Goal: Book appointment/travel/reservation

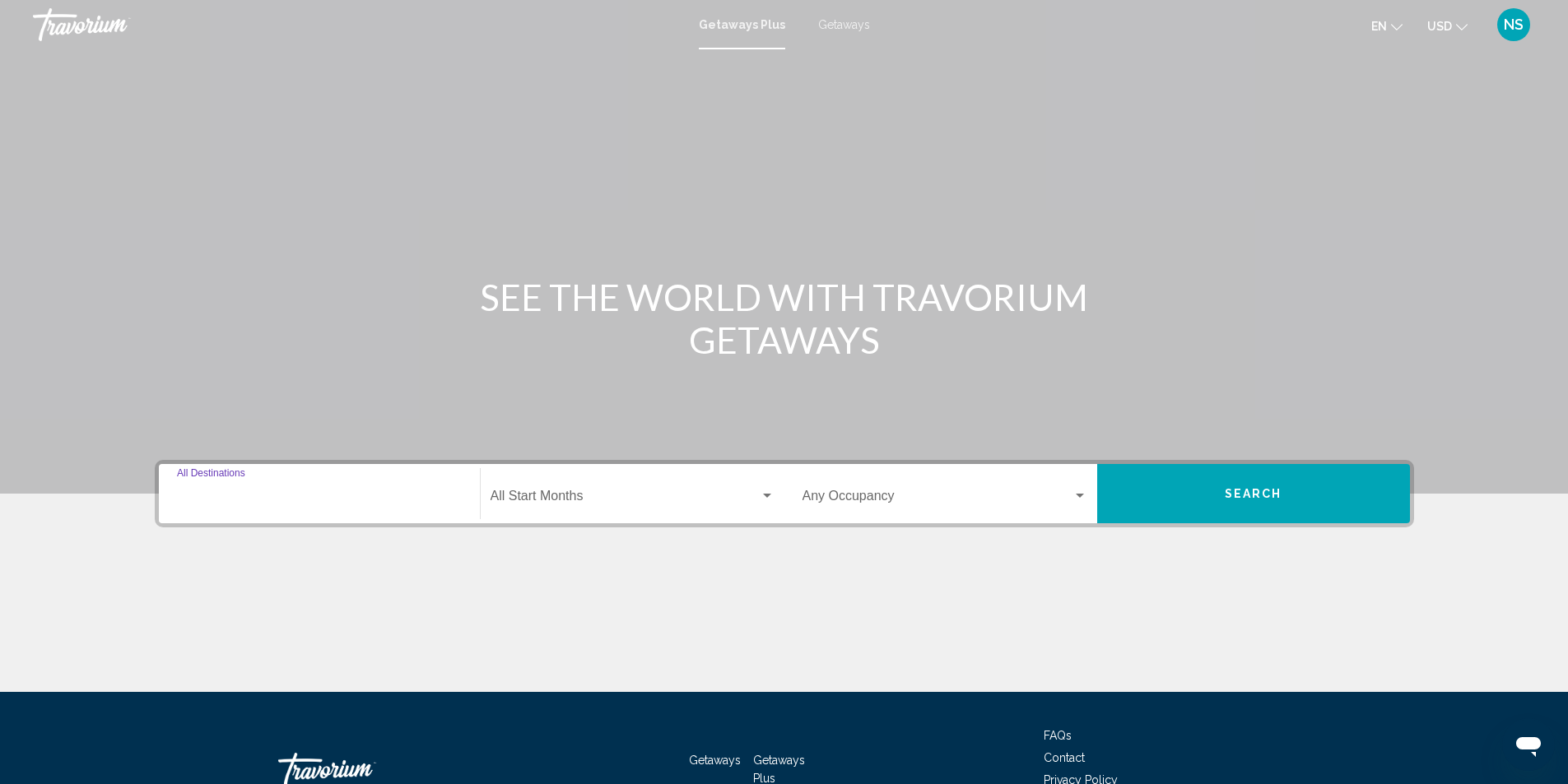
click at [210, 495] on input "Destination All Destinations" at bounding box center [319, 499] width 285 height 15
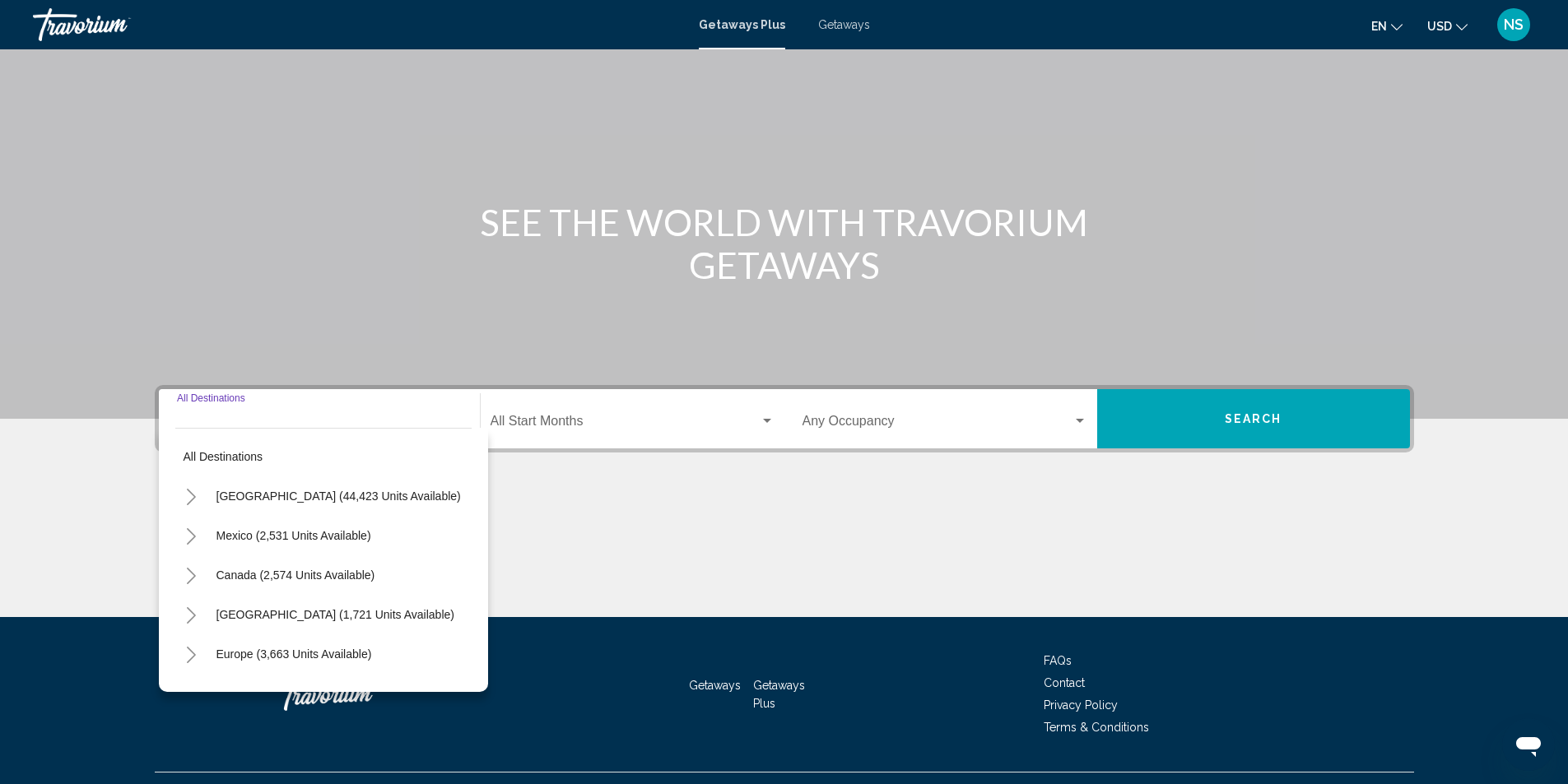
scroll to position [109, 0]
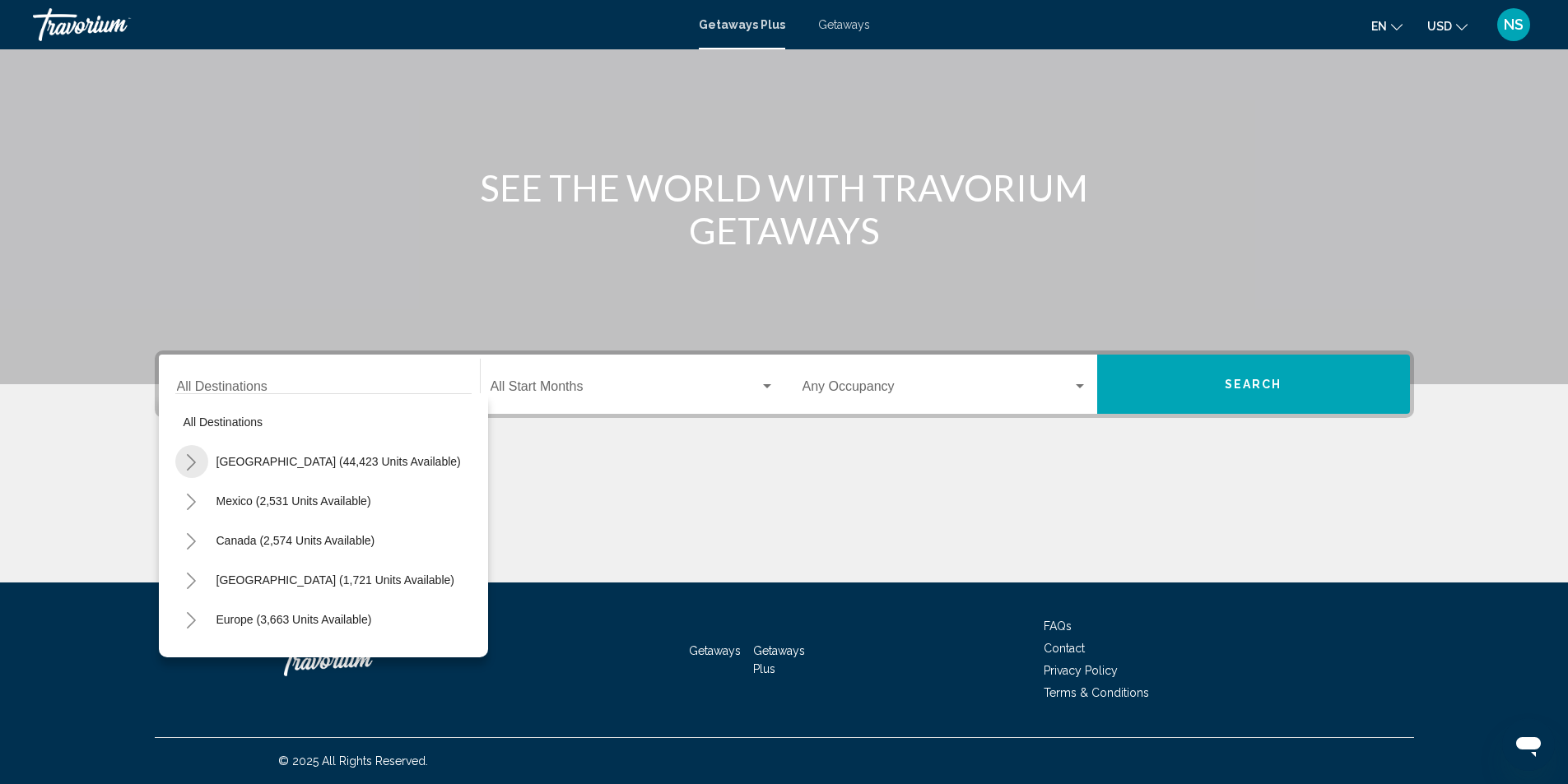
click at [193, 457] on icon "Toggle United States (44,423 units available)" at bounding box center [191, 462] width 13 height 17
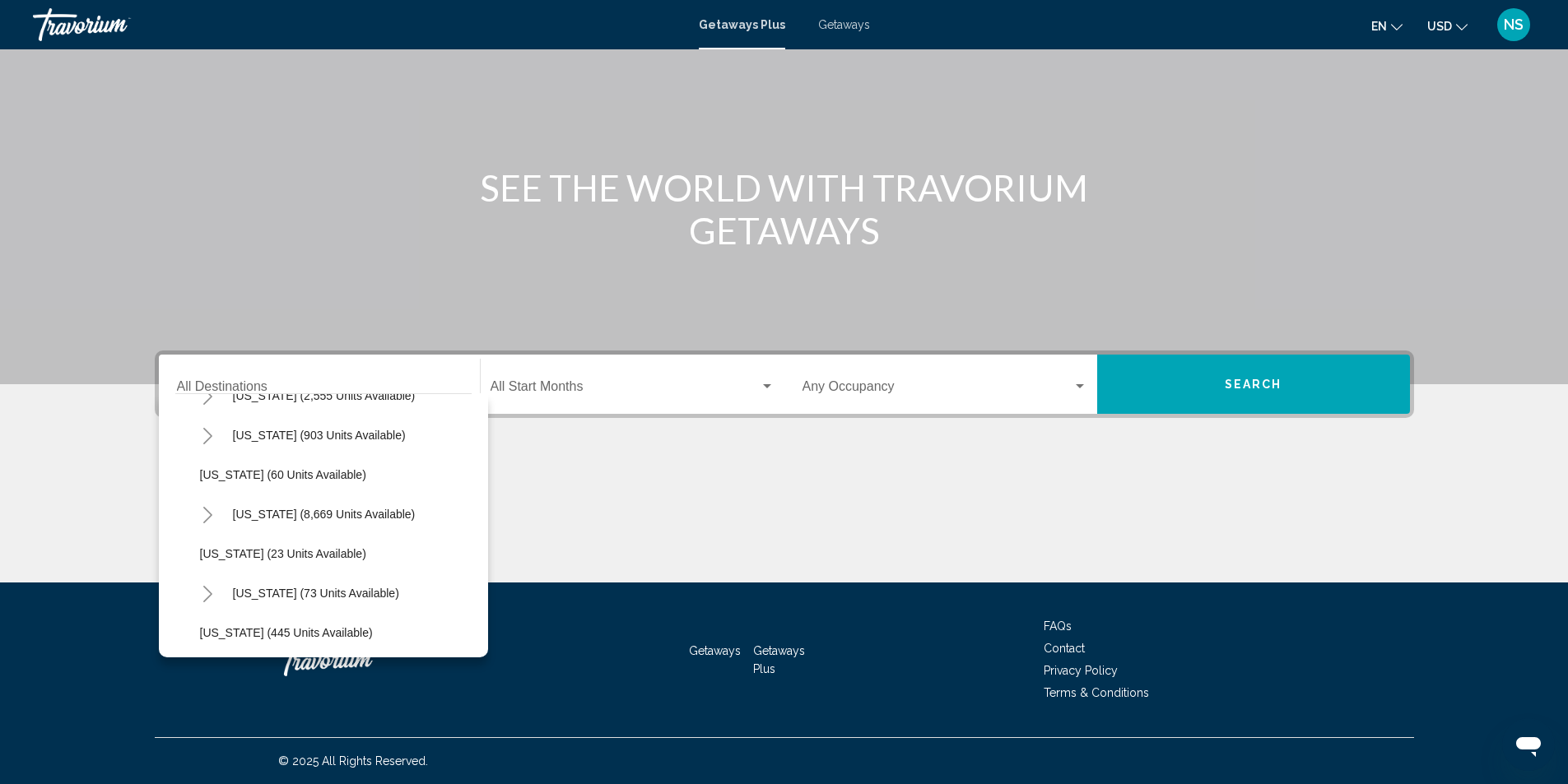
scroll to position [247, 0]
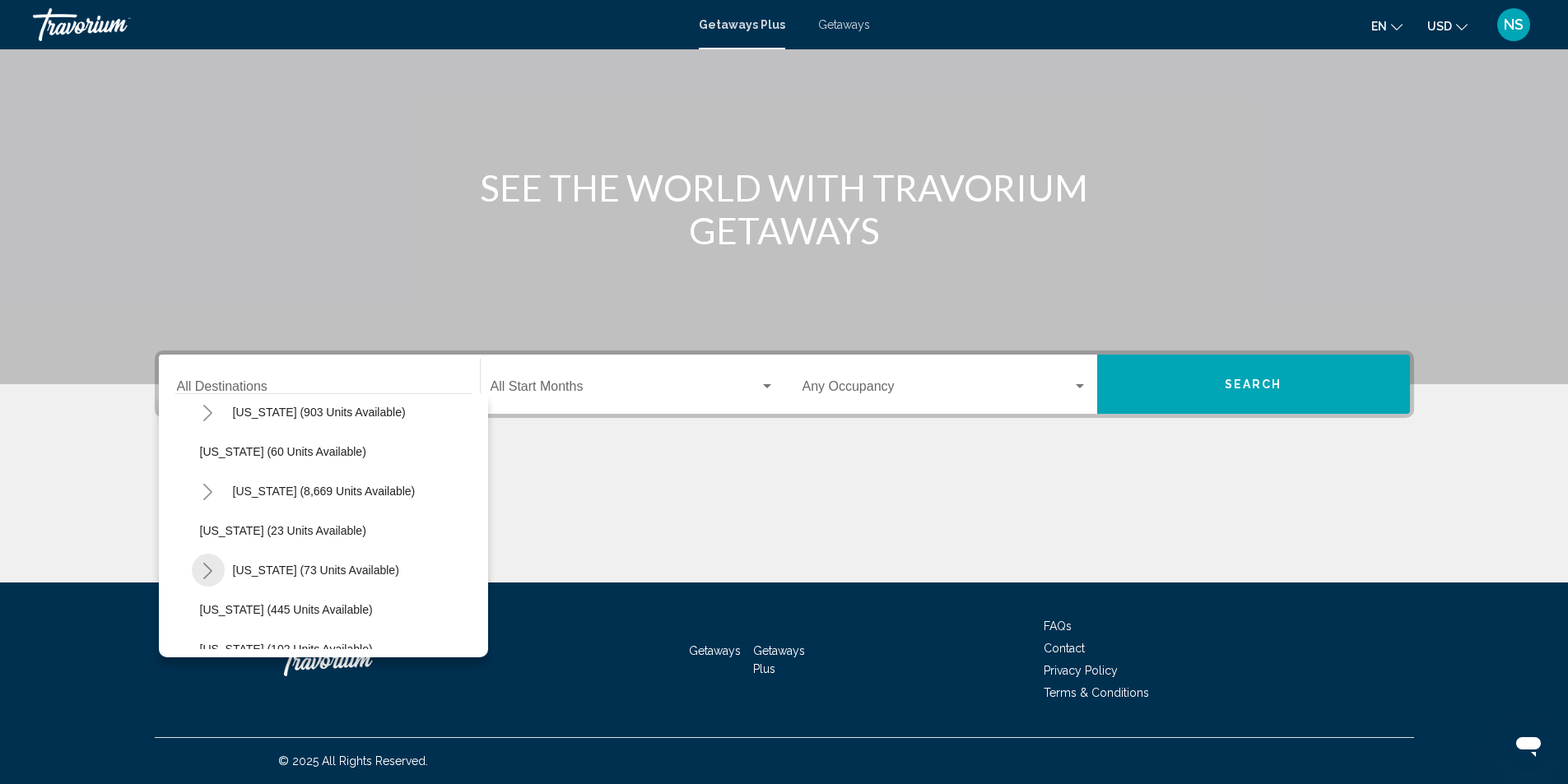
click at [204, 566] on icon "Toggle Hawaii (73 units available)" at bounding box center [207, 570] width 13 height 17
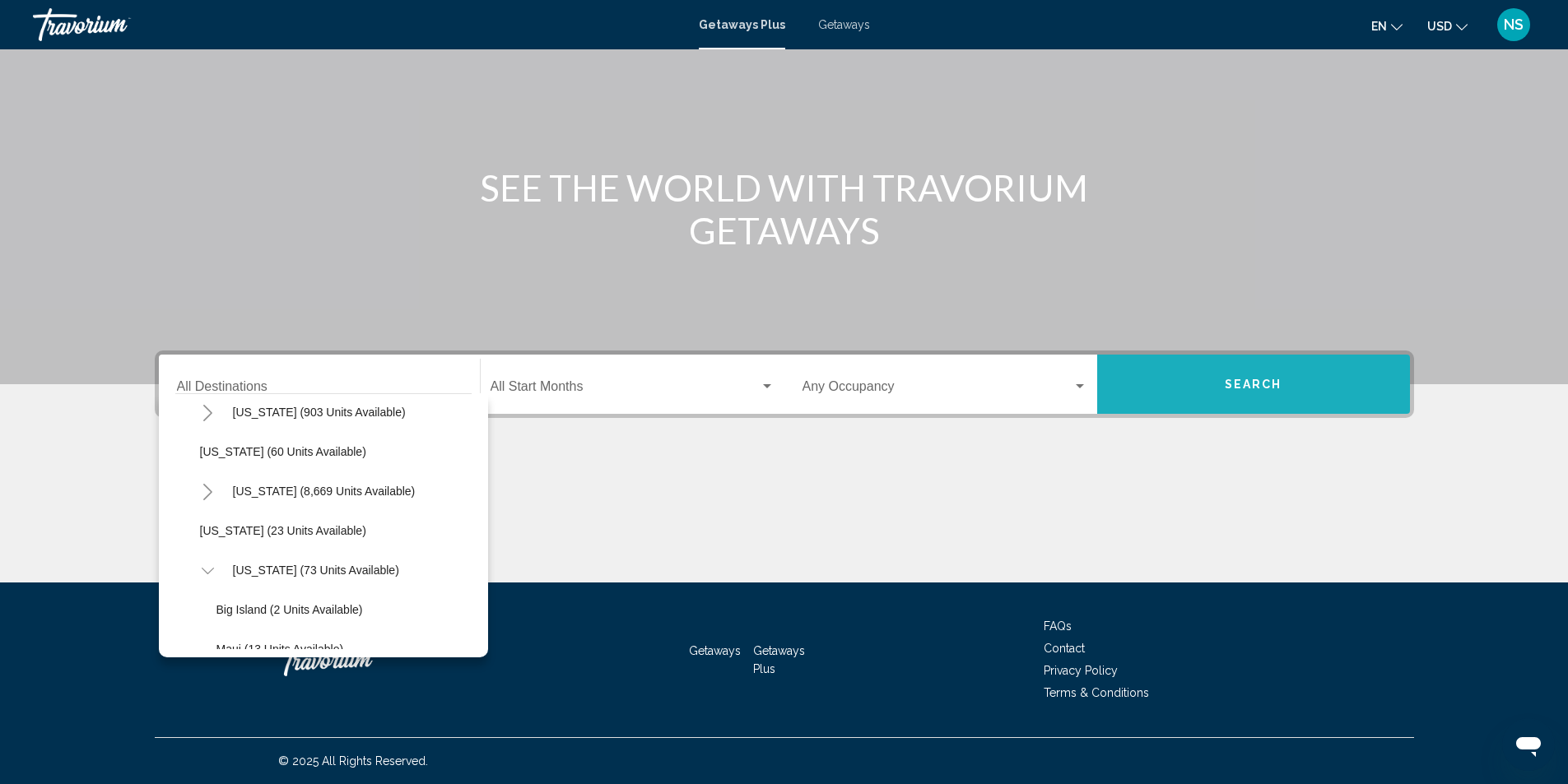
click at [1206, 380] on button "Search" at bounding box center [1253, 384] width 313 height 60
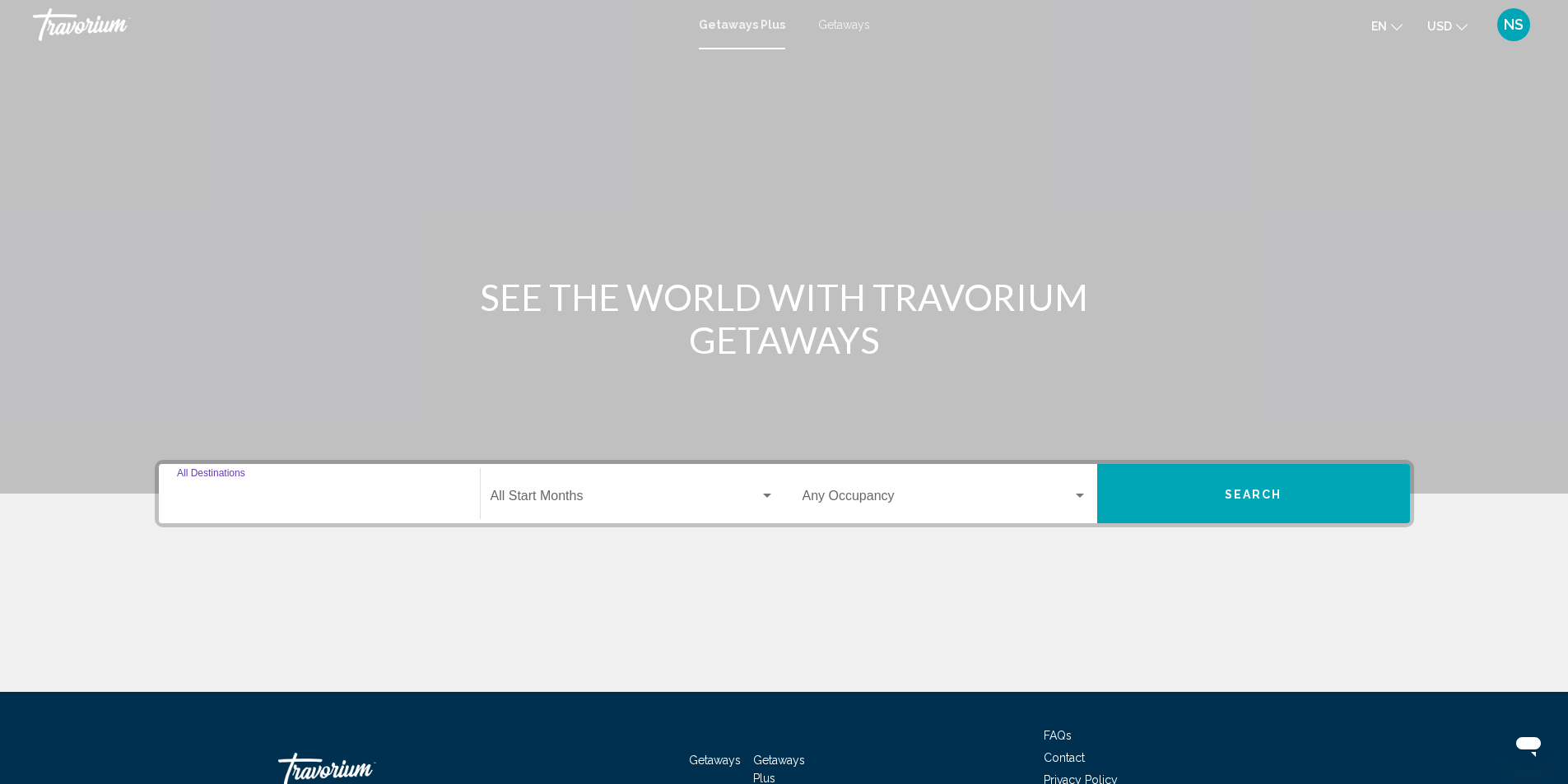
click at [199, 495] on input "Destination All Destinations" at bounding box center [319, 499] width 285 height 15
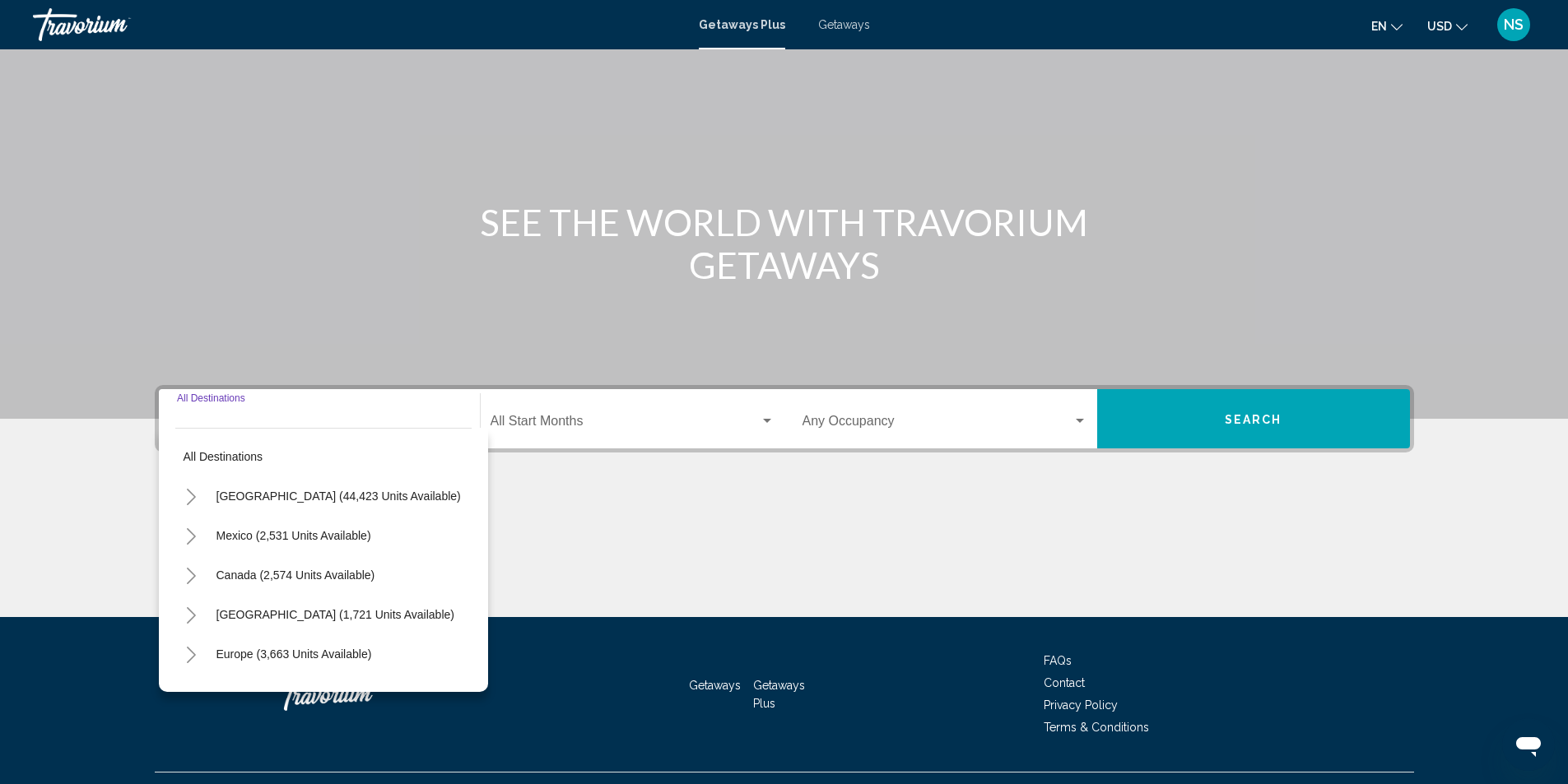
scroll to position [109, 0]
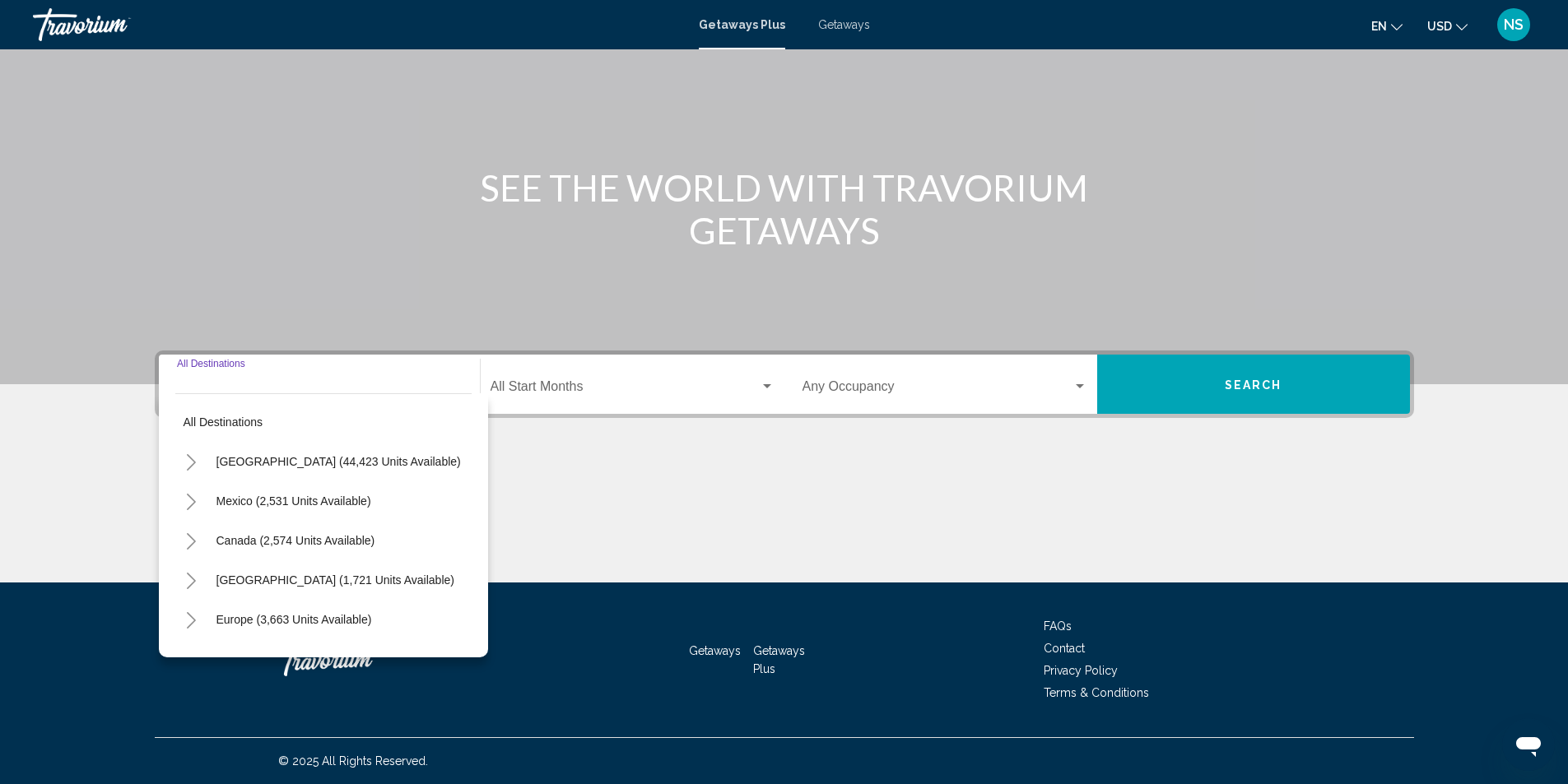
click at [190, 461] on icon "Toggle United States (44,423 units available)" at bounding box center [191, 462] width 13 height 17
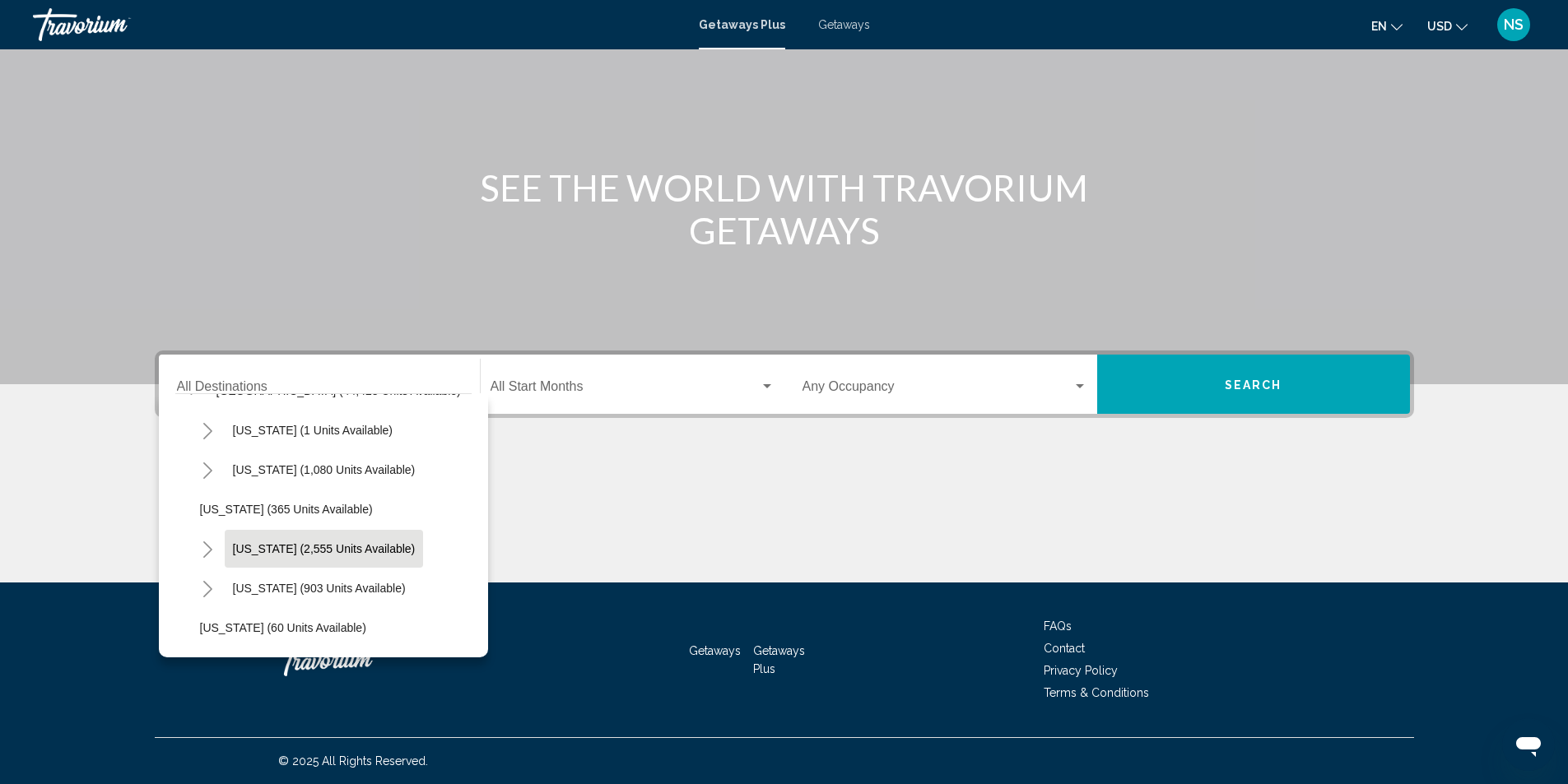
scroll to position [329, 0]
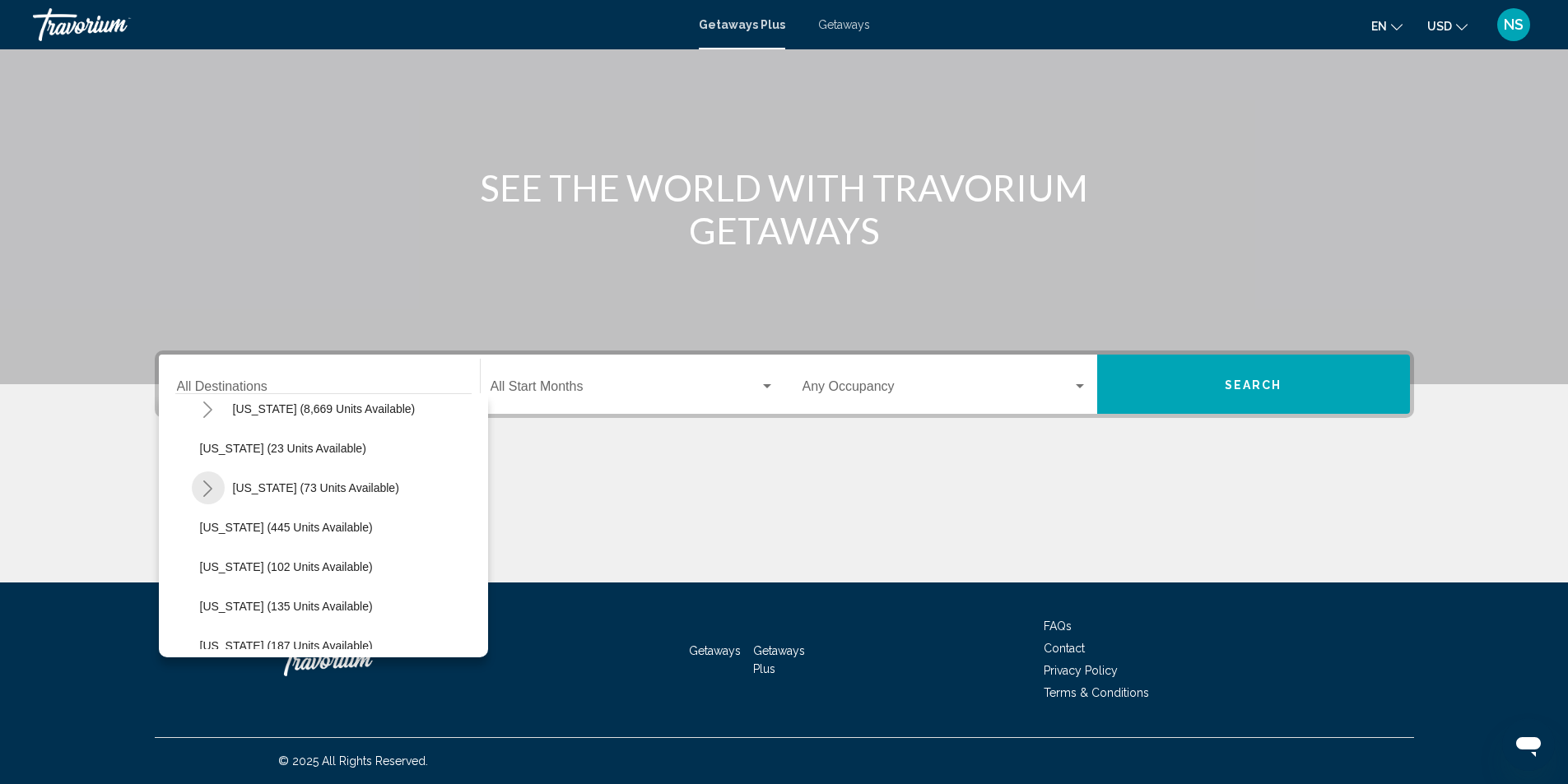
click at [208, 488] on icon "Toggle Hawaii (73 units available)" at bounding box center [207, 488] width 13 height 17
click at [264, 484] on span "Hawaii (73 units available)" at bounding box center [316, 487] width 166 height 13
type input "**********"
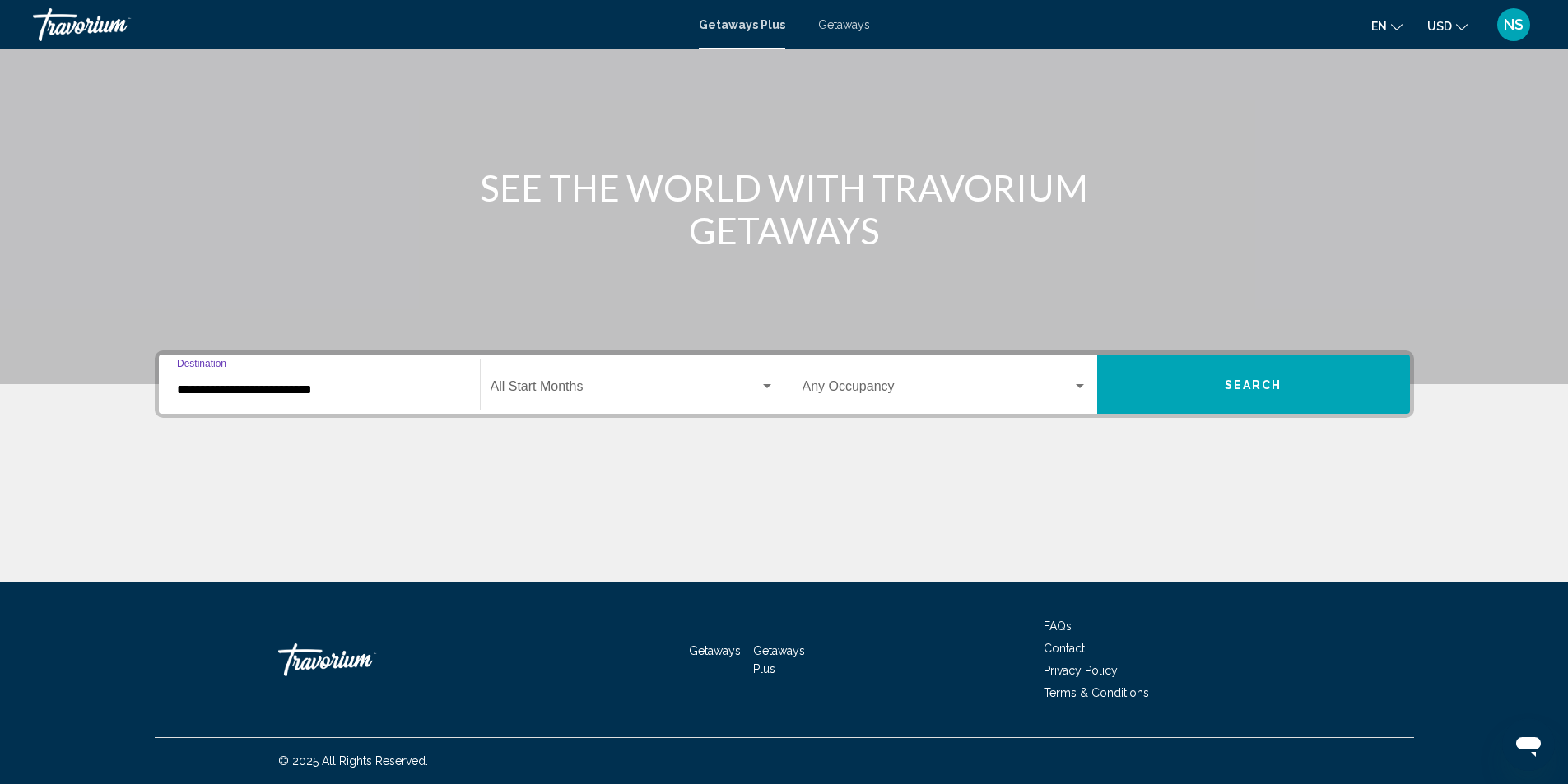
click at [1289, 390] on button "Search" at bounding box center [1253, 384] width 313 height 60
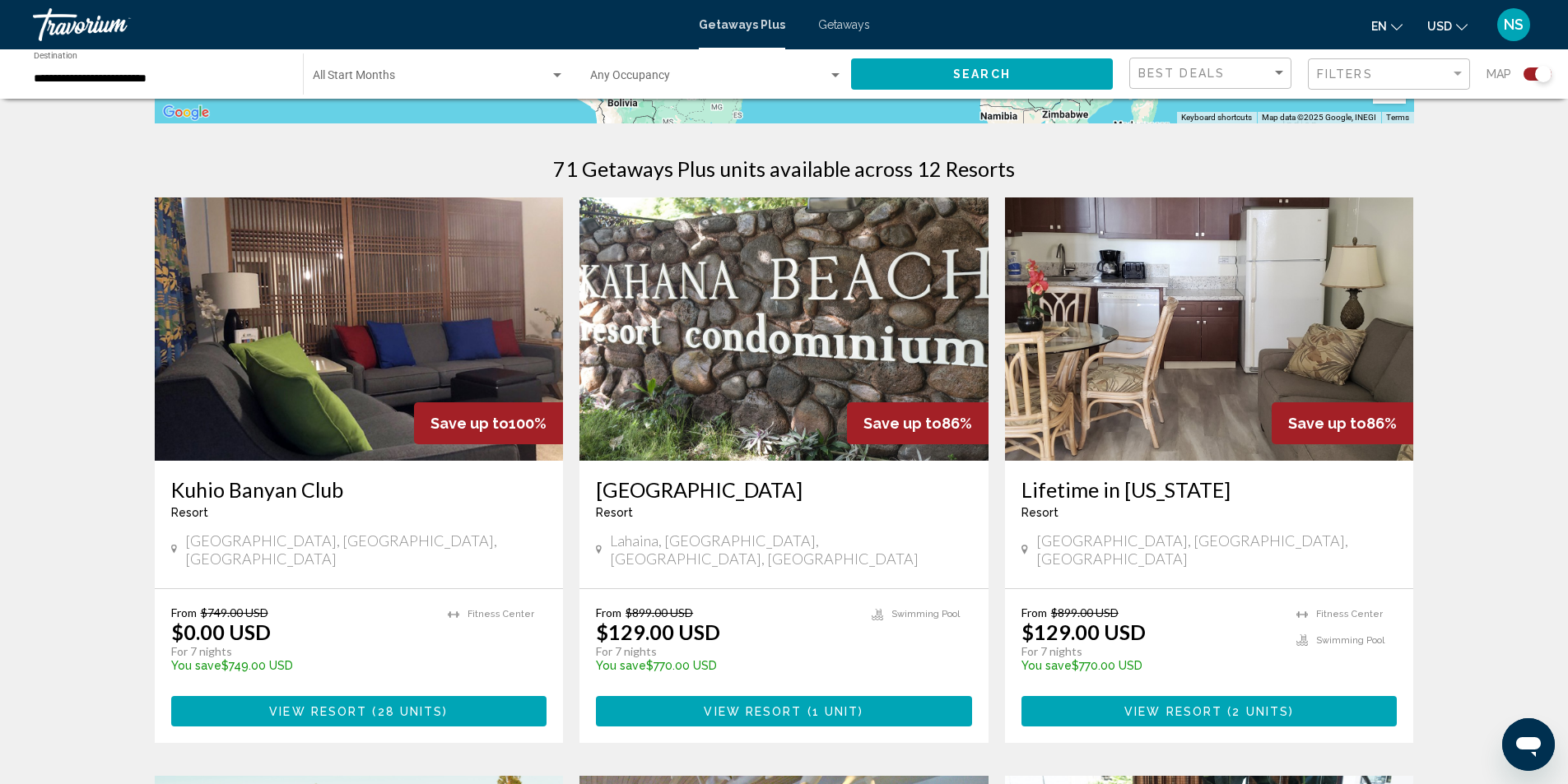
scroll to position [433, 0]
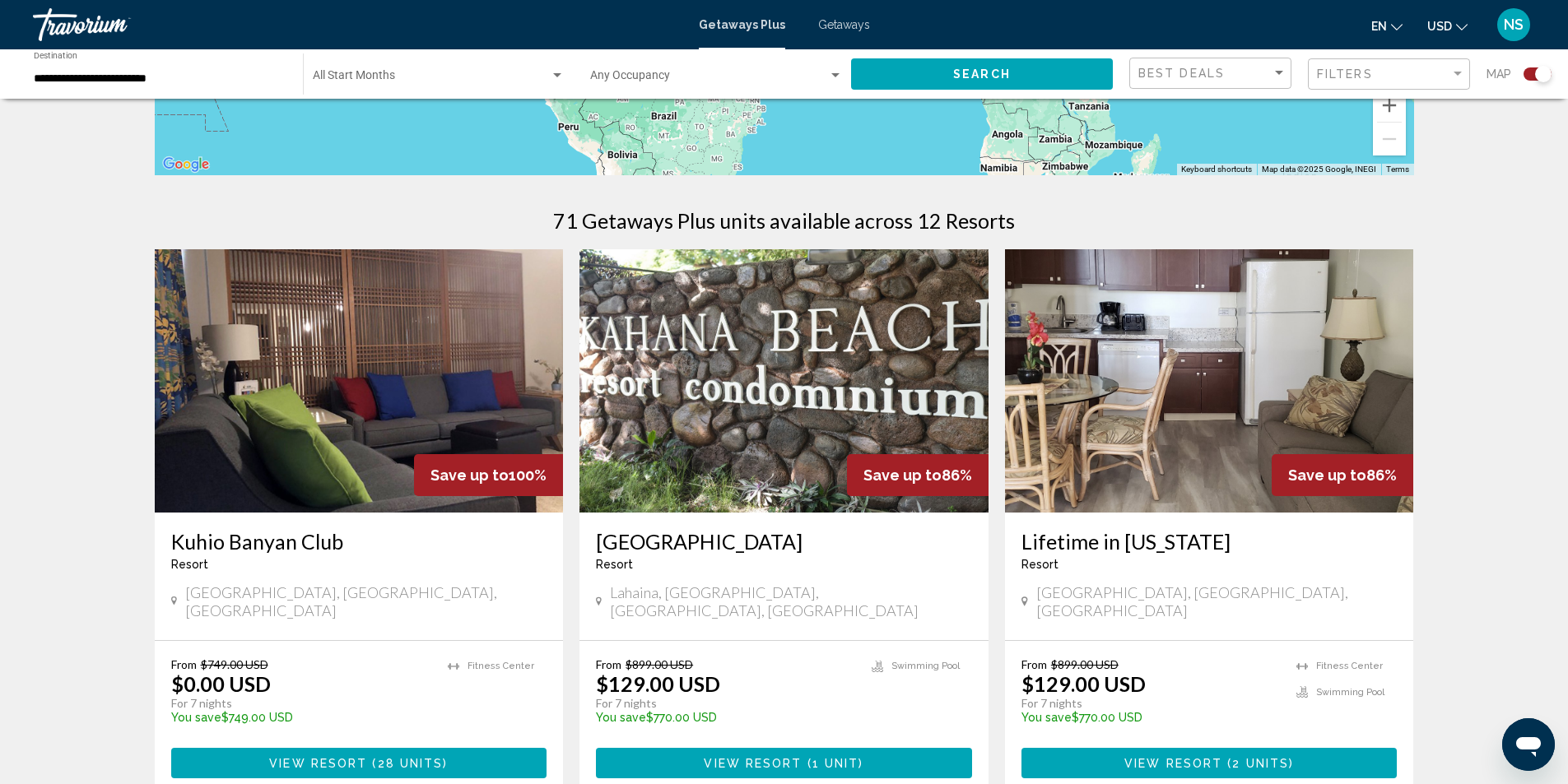
click at [359, 392] on img "Main content" at bounding box center [359, 381] width 409 height 264
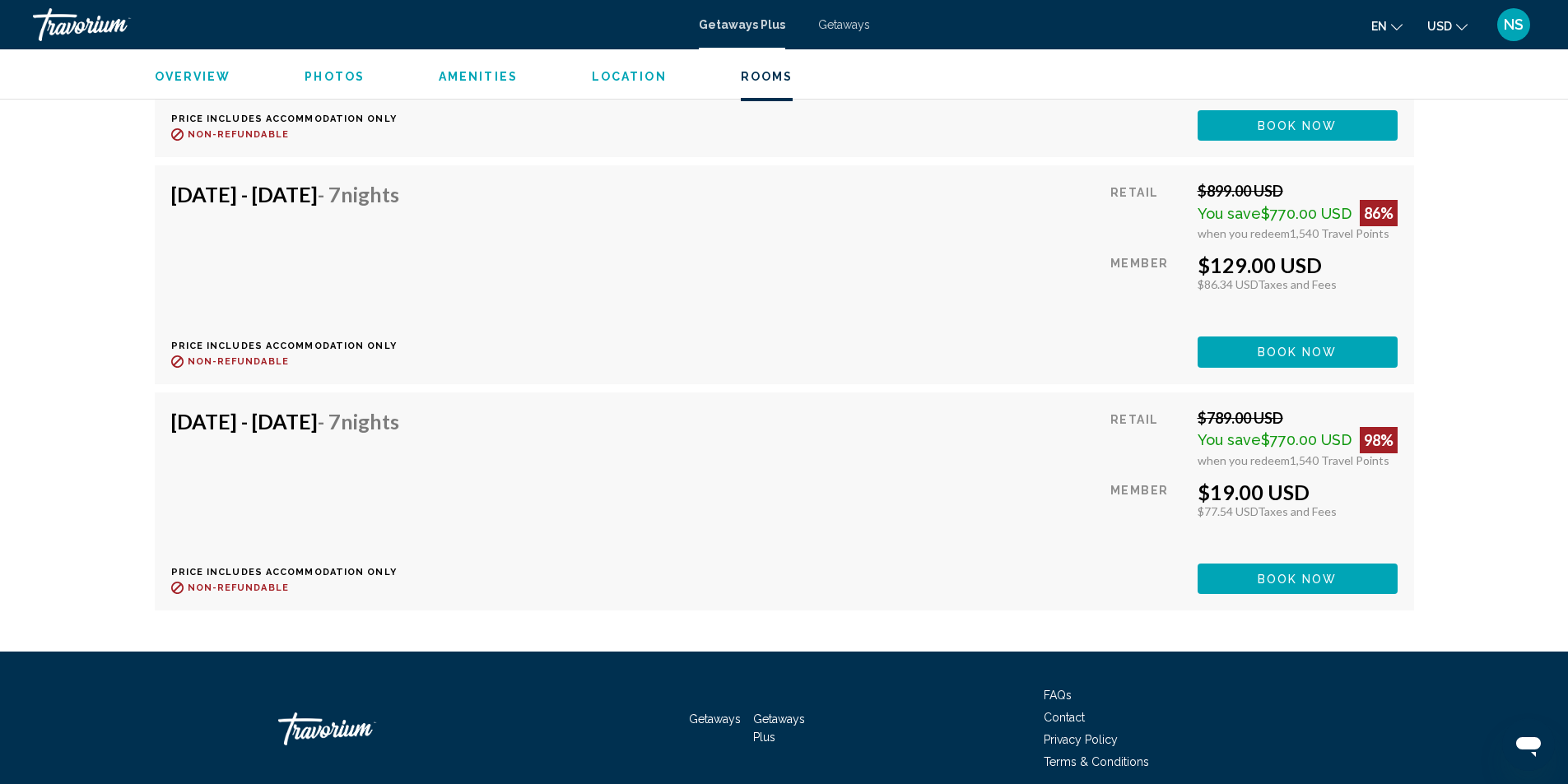
scroll to position [5602, 0]
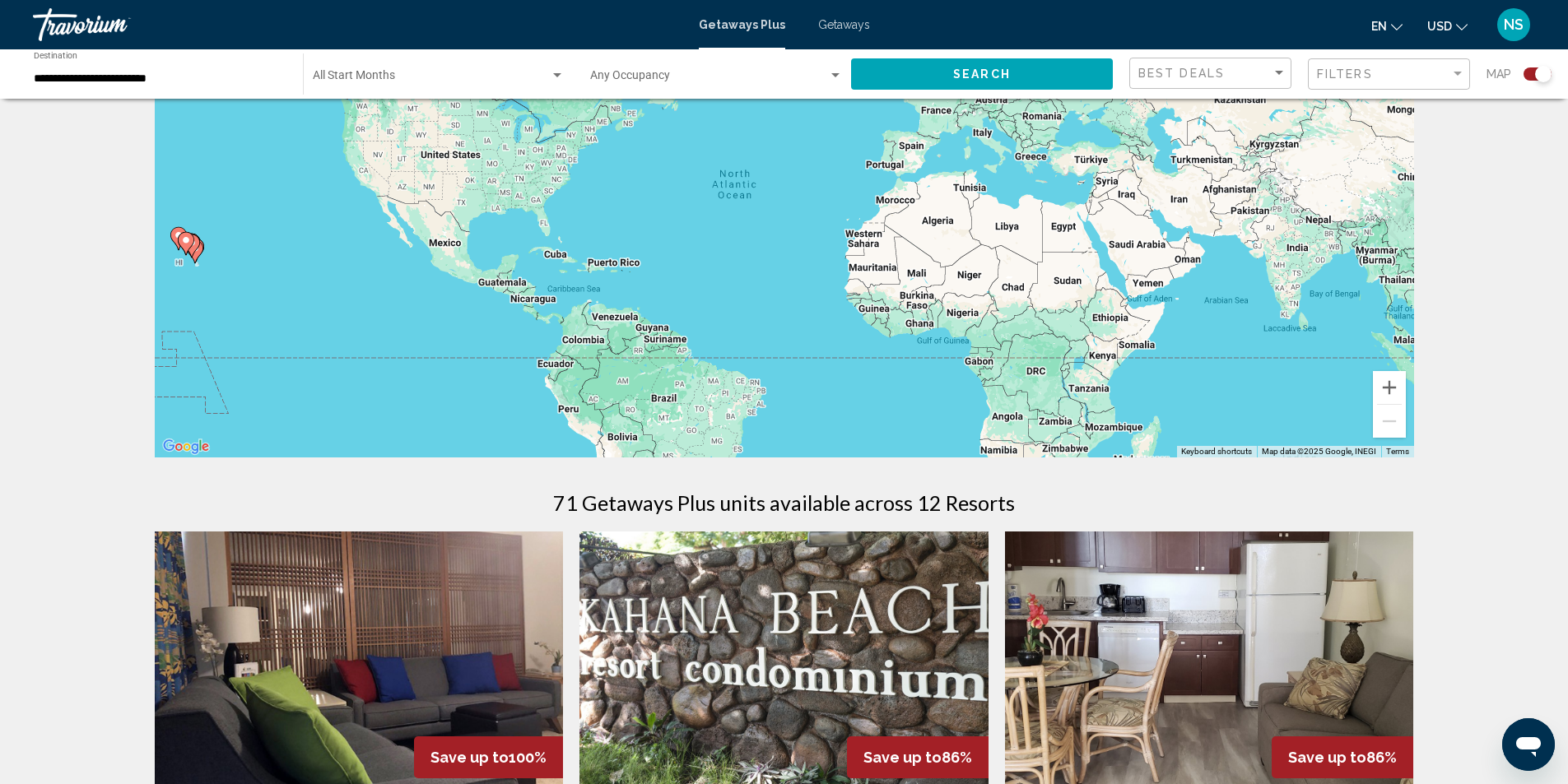
scroll to position [411, 0]
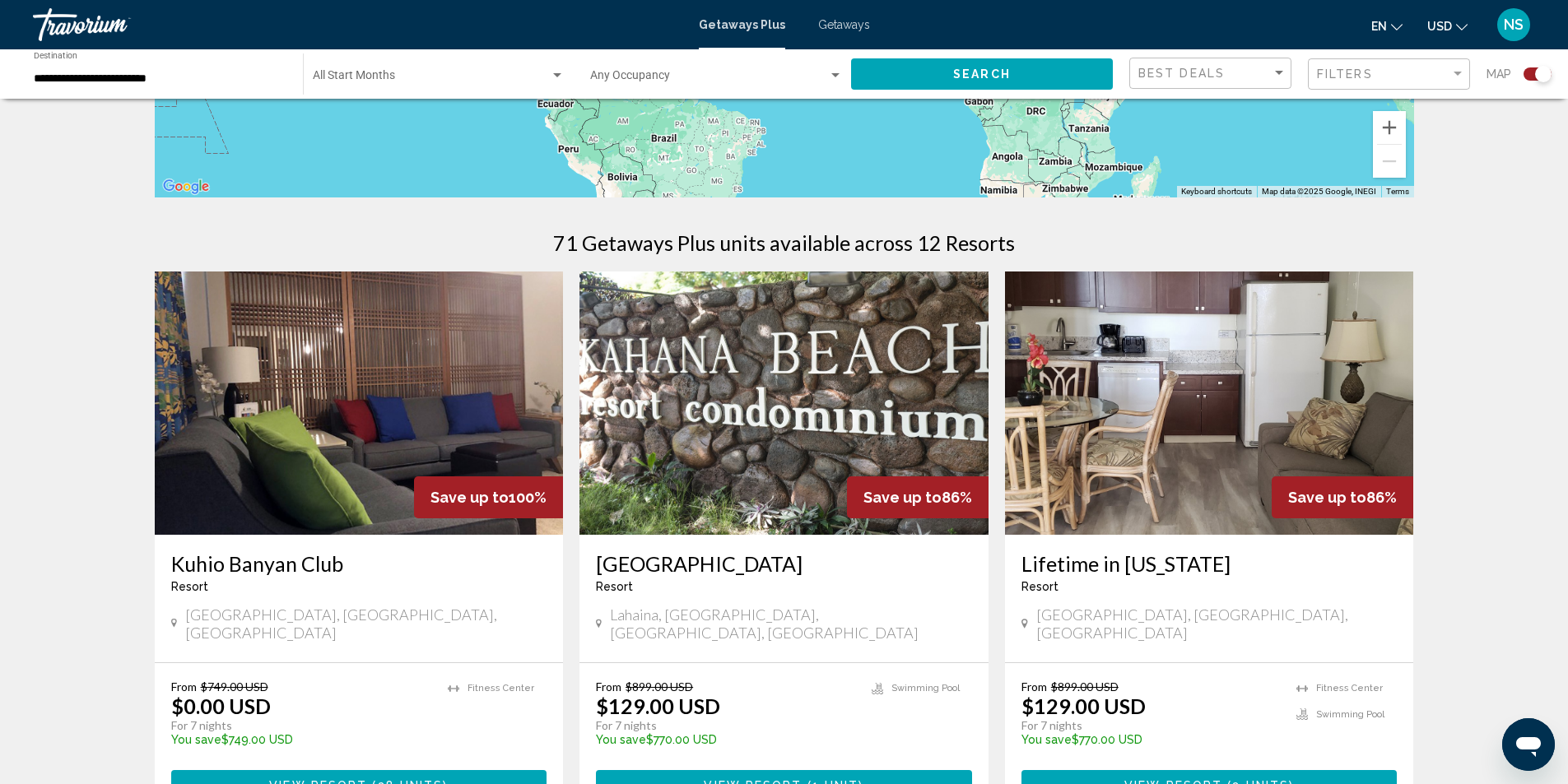
click at [814, 392] on img "Main content" at bounding box center [784, 403] width 409 height 264
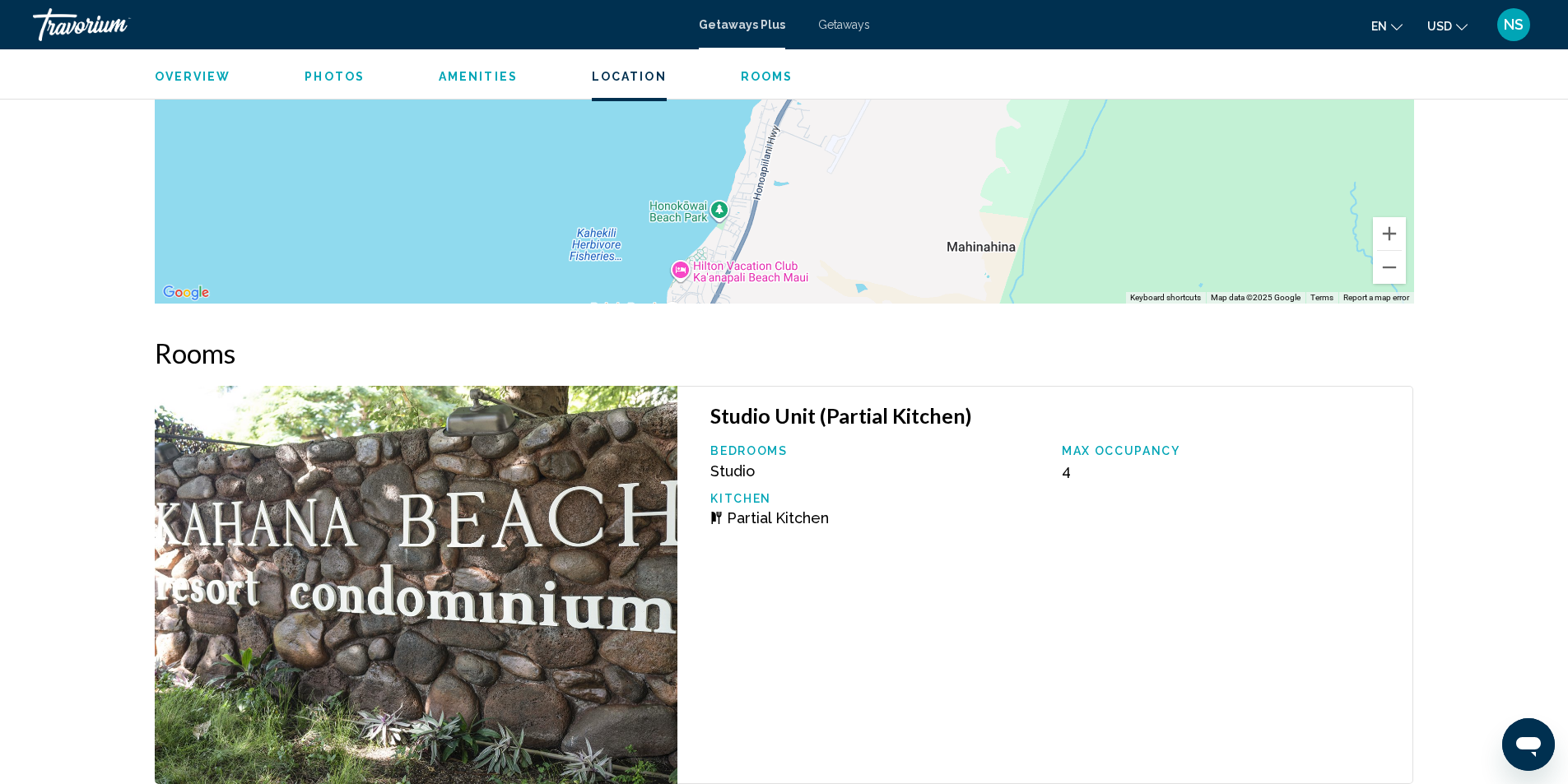
scroll to position [2221, 0]
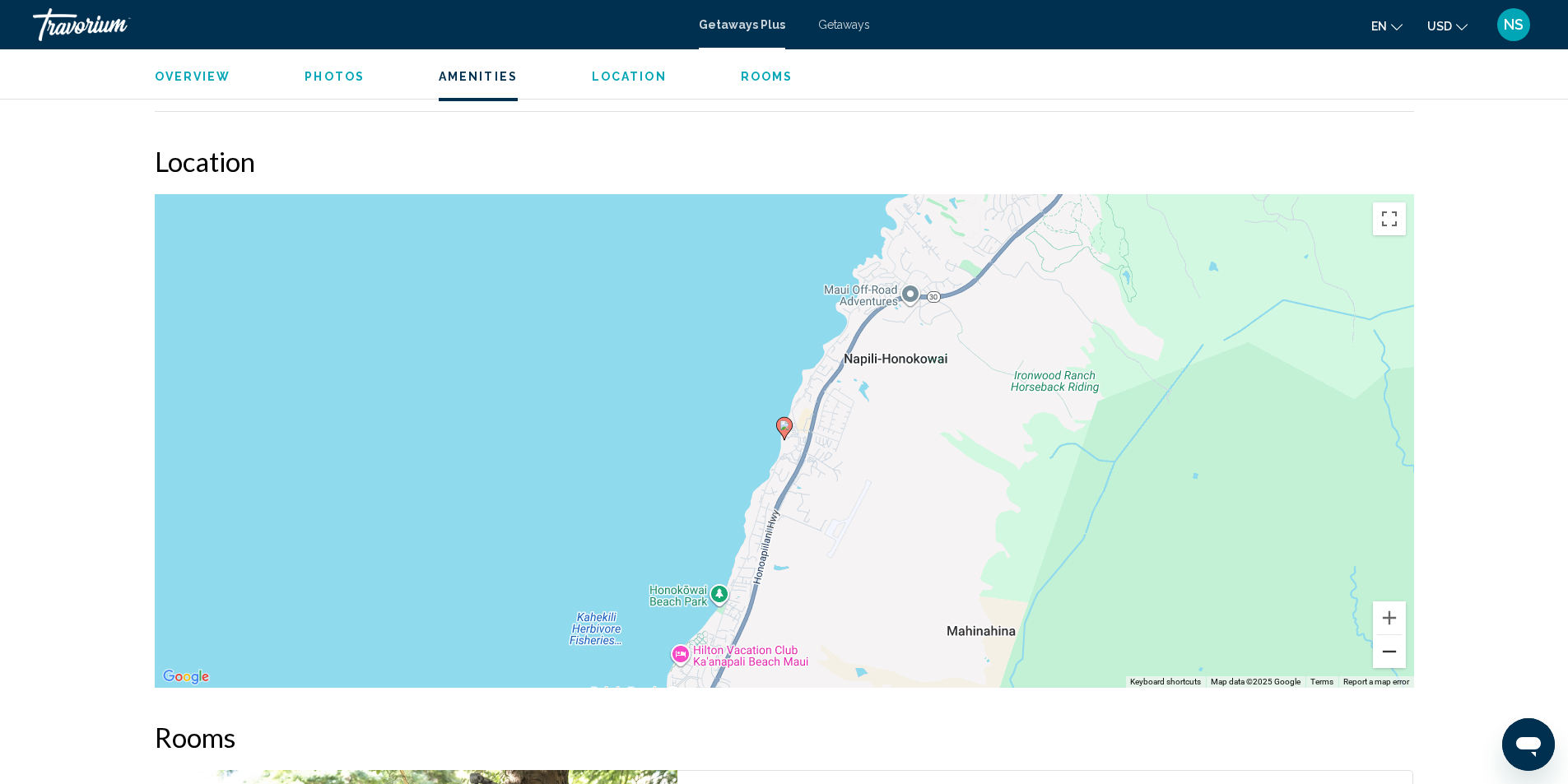
click at [1383, 659] on button "Zoom out" at bounding box center [1389, 651] width 33 height 33
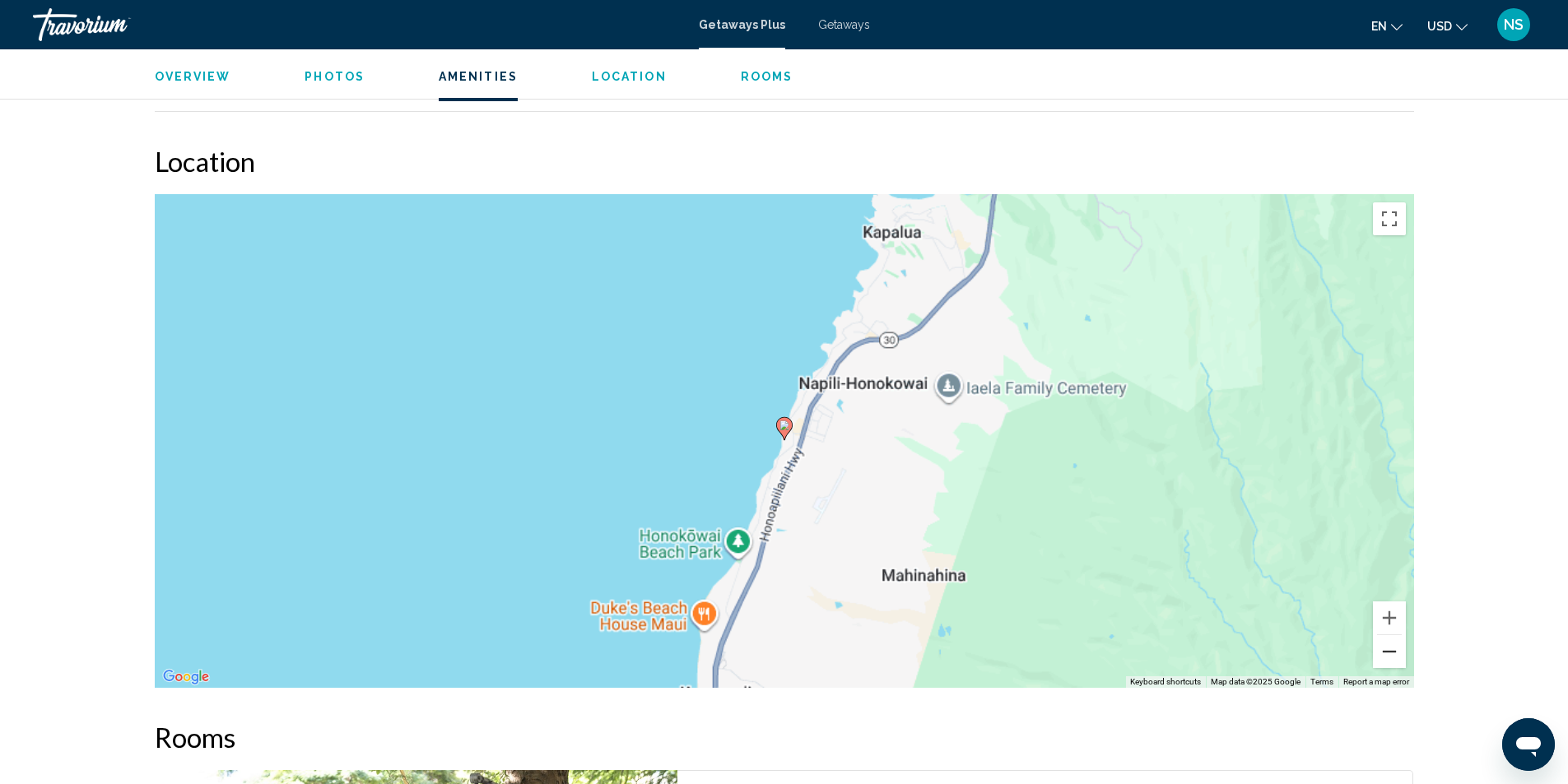
click at [1383, 659] on button "Zoom out" at bounding box center [1389, 651] width 33 height 33
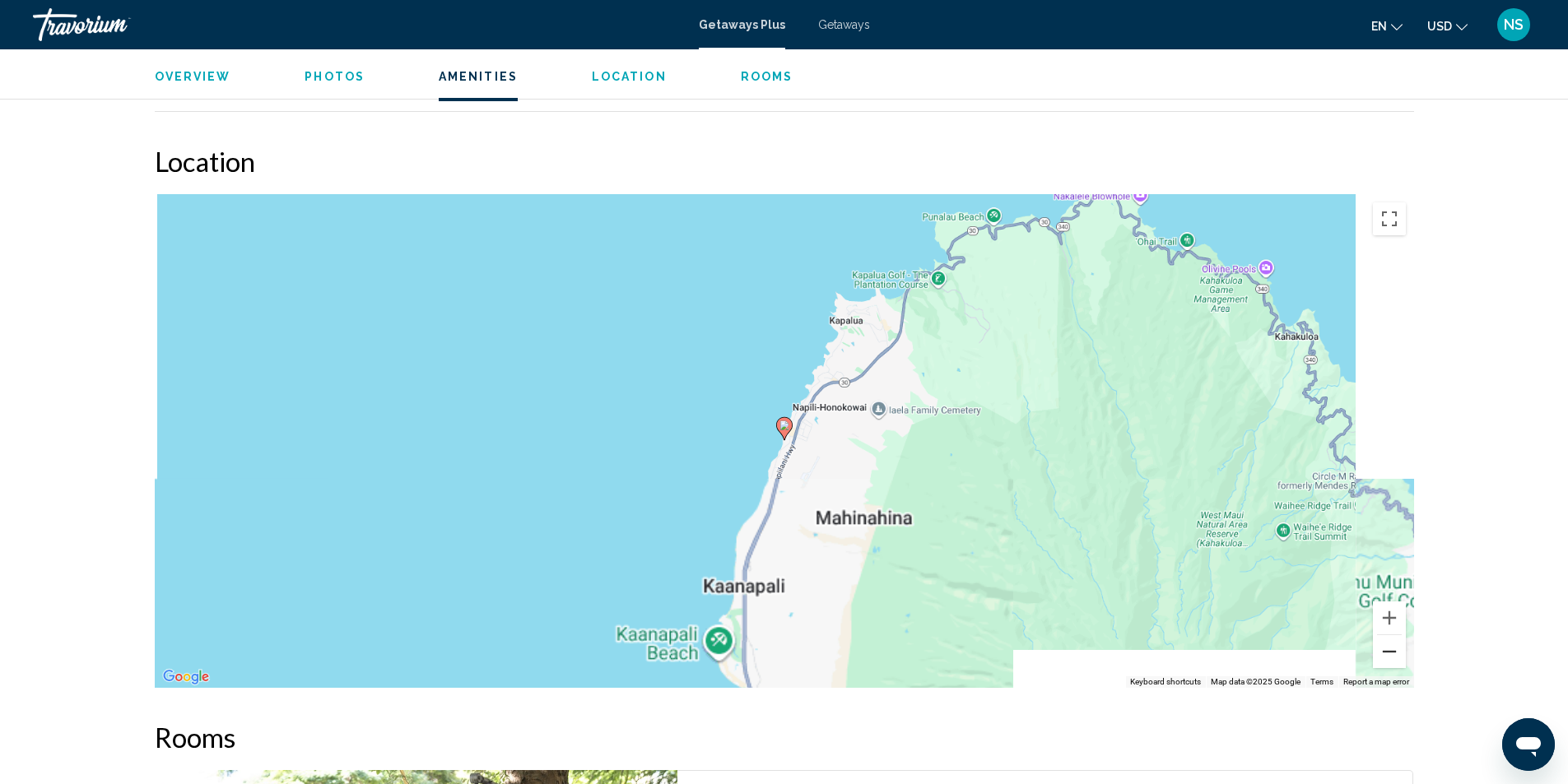
click at [1383, 659] on button "Zoom out" at bounding box center [1389, 651] width 33 height 33
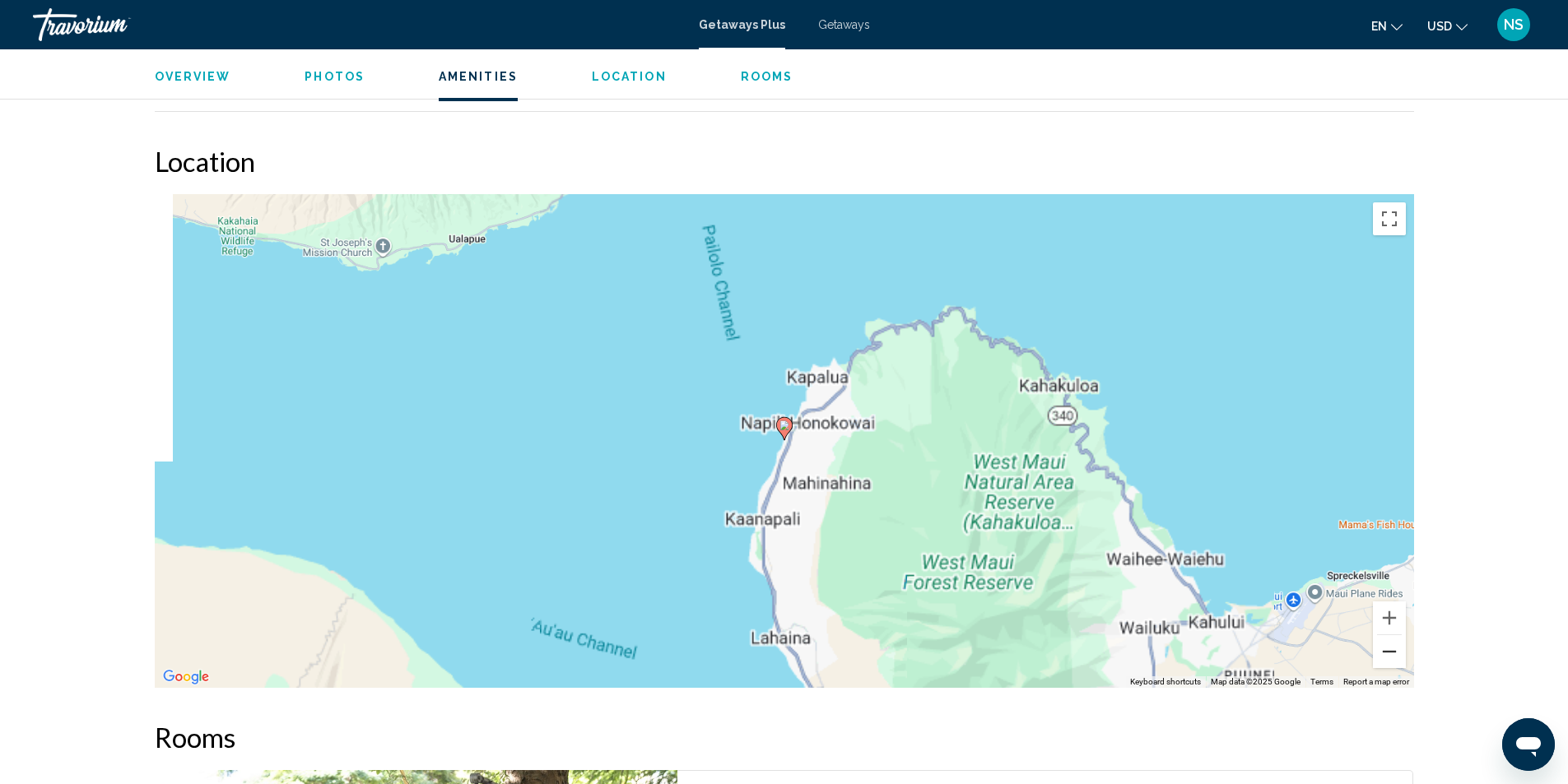
click at [1383, 659] on button "Zoom out" at bounding box center [1389, 651] width 33 height 33
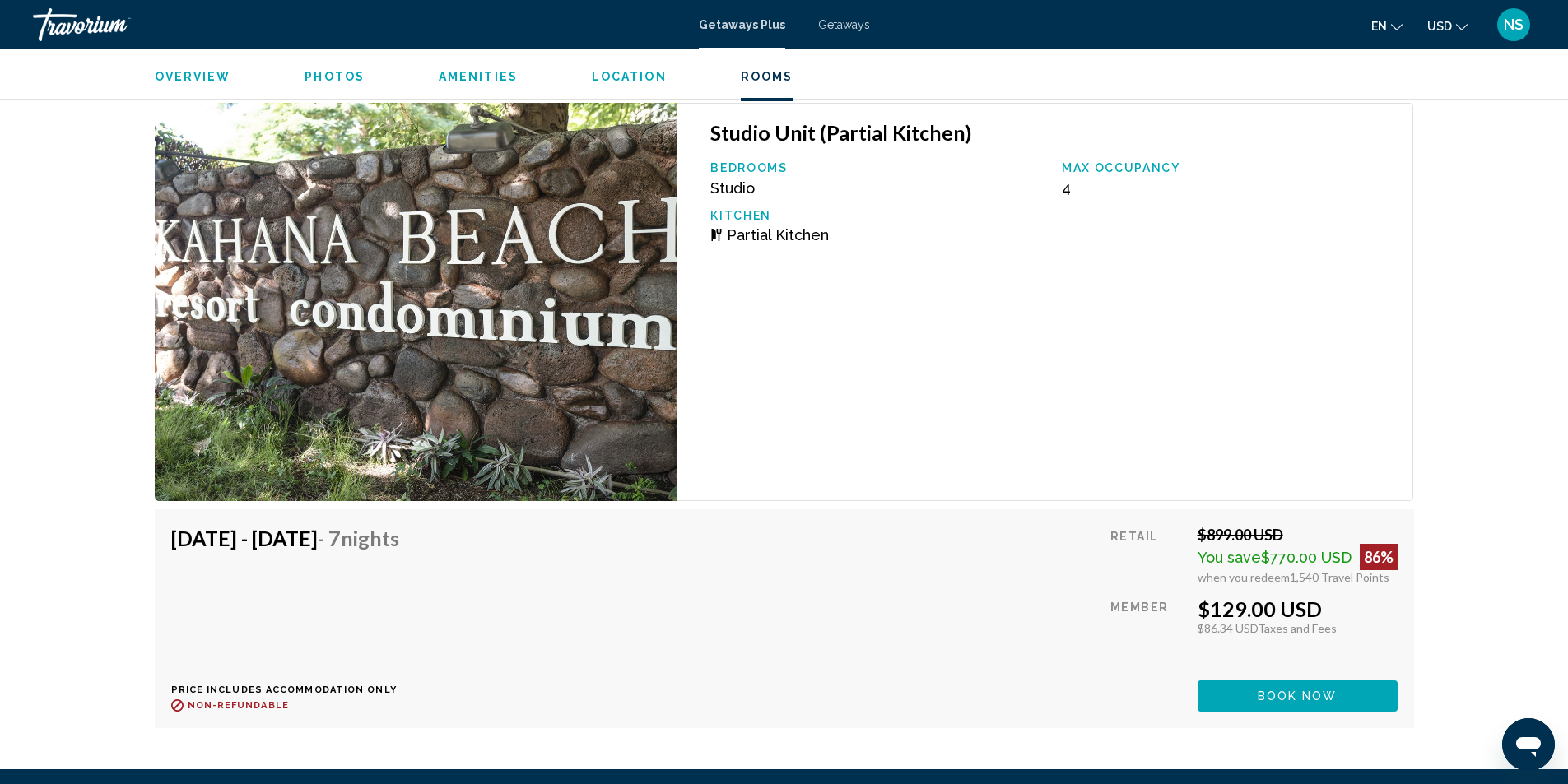
scroll to position [3075, 0]
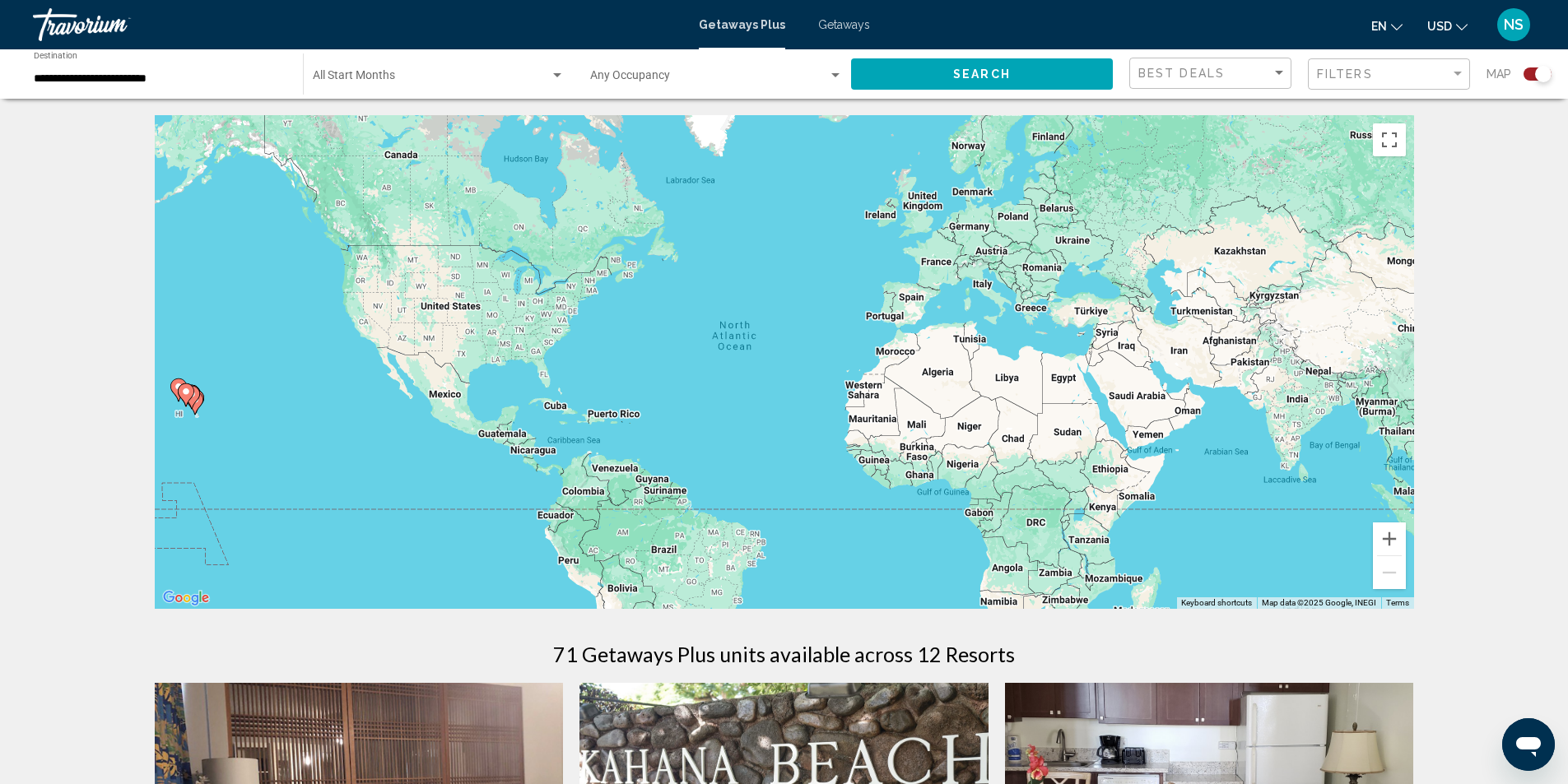
scroll to position [411, 0]
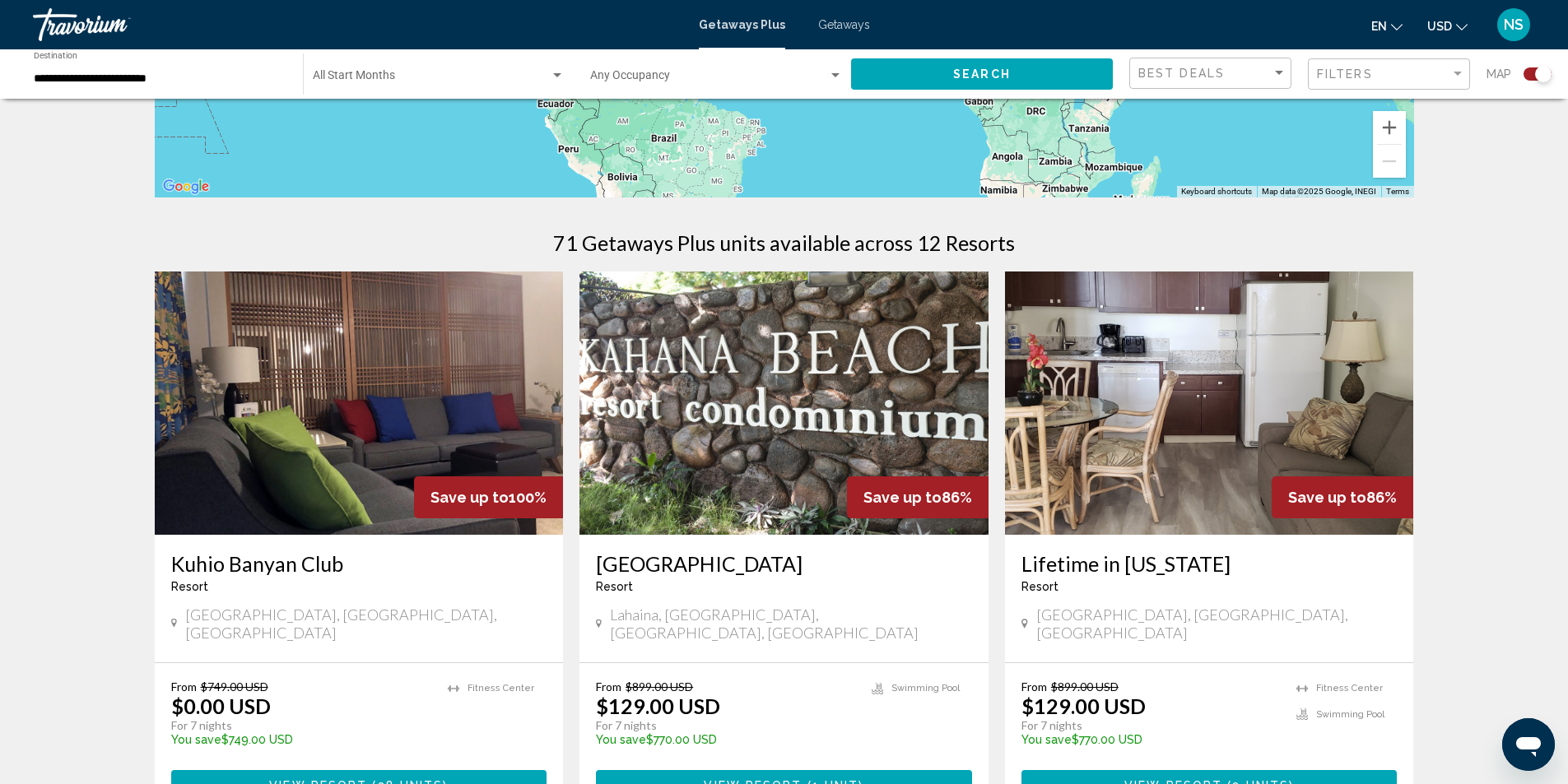
click at [1199, 428] on img "Main content" at bounding box center [1209, 403] width 409 height 264
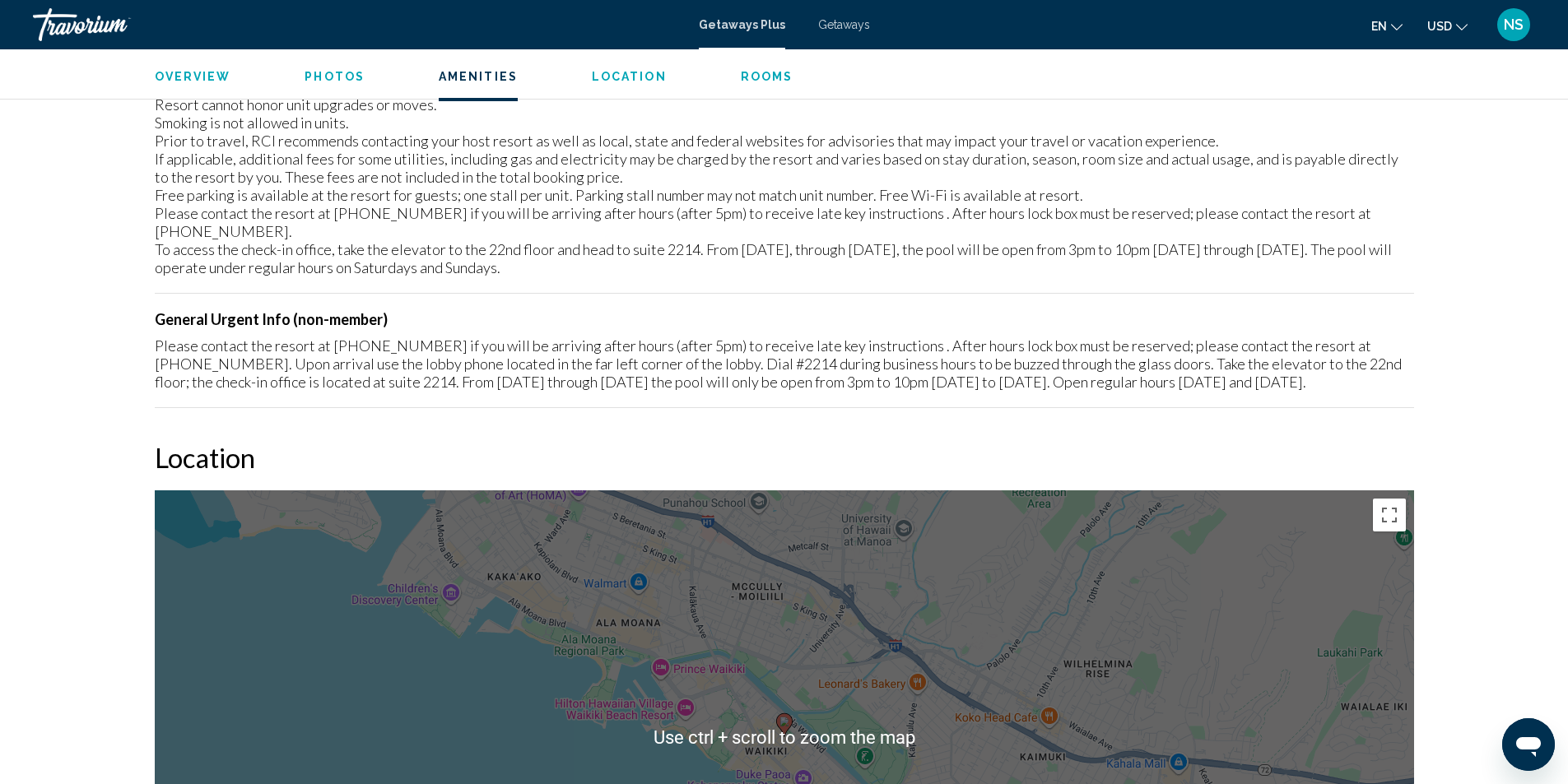
scroll to position [1659, 0]
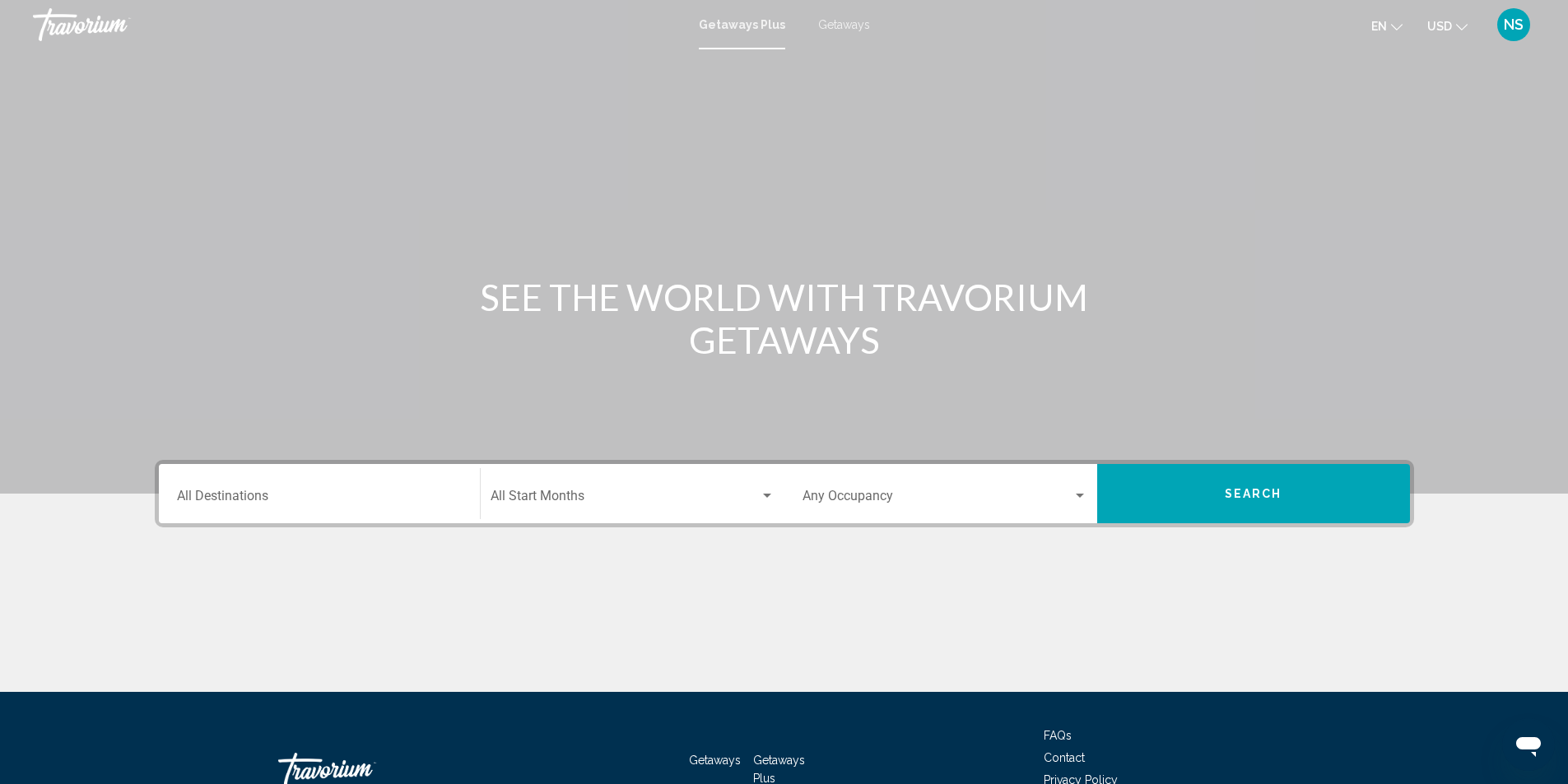
click at [197, 492] on input "Destination All Destinations" at bounding box center [319, 499] width 285 height 15
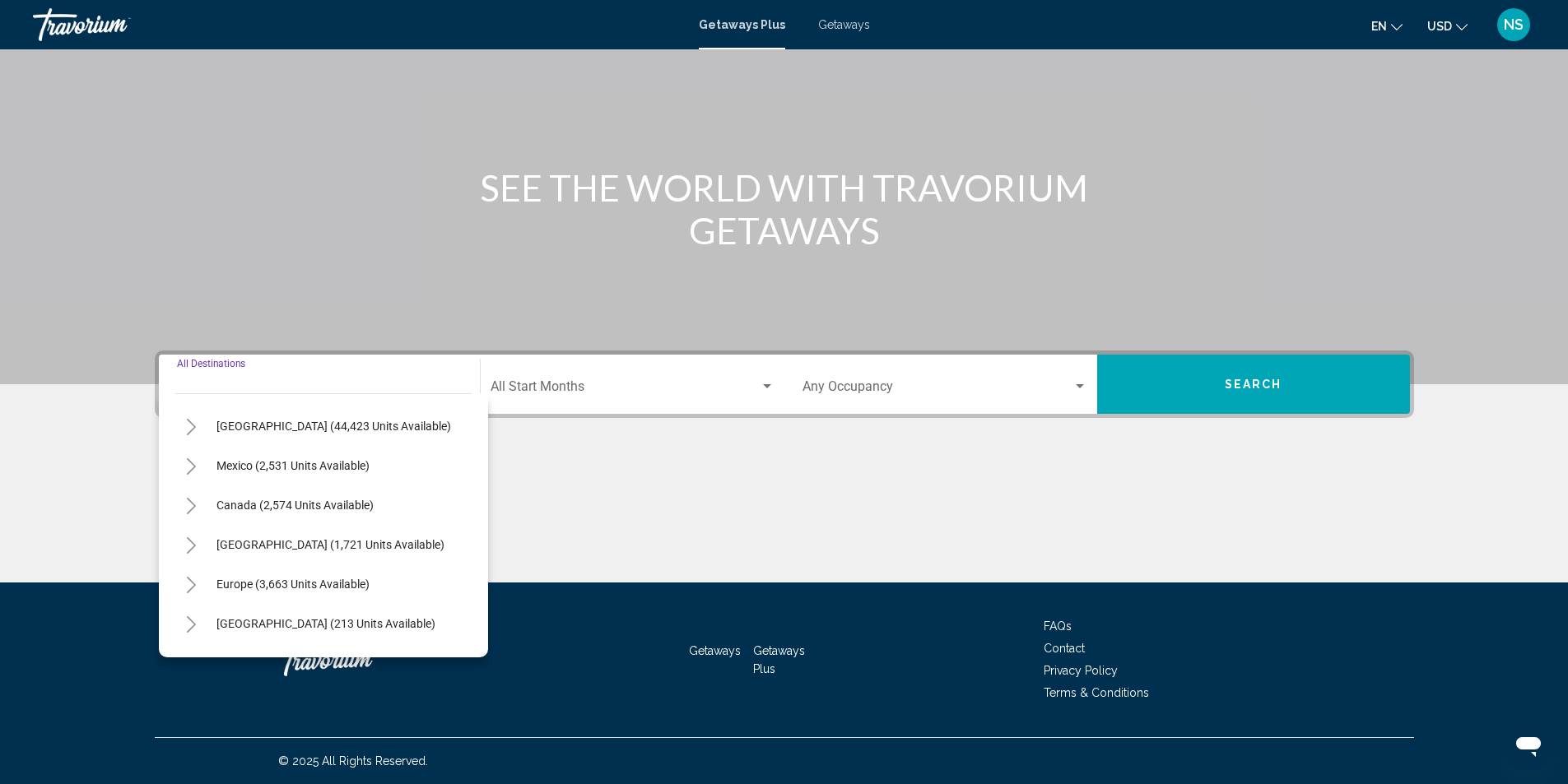
scroll to position [32, 0]
click at [191, 429] on icon "Toggle United States (44,423 units available)" at bounding box center [191, 430] width 13 height 17
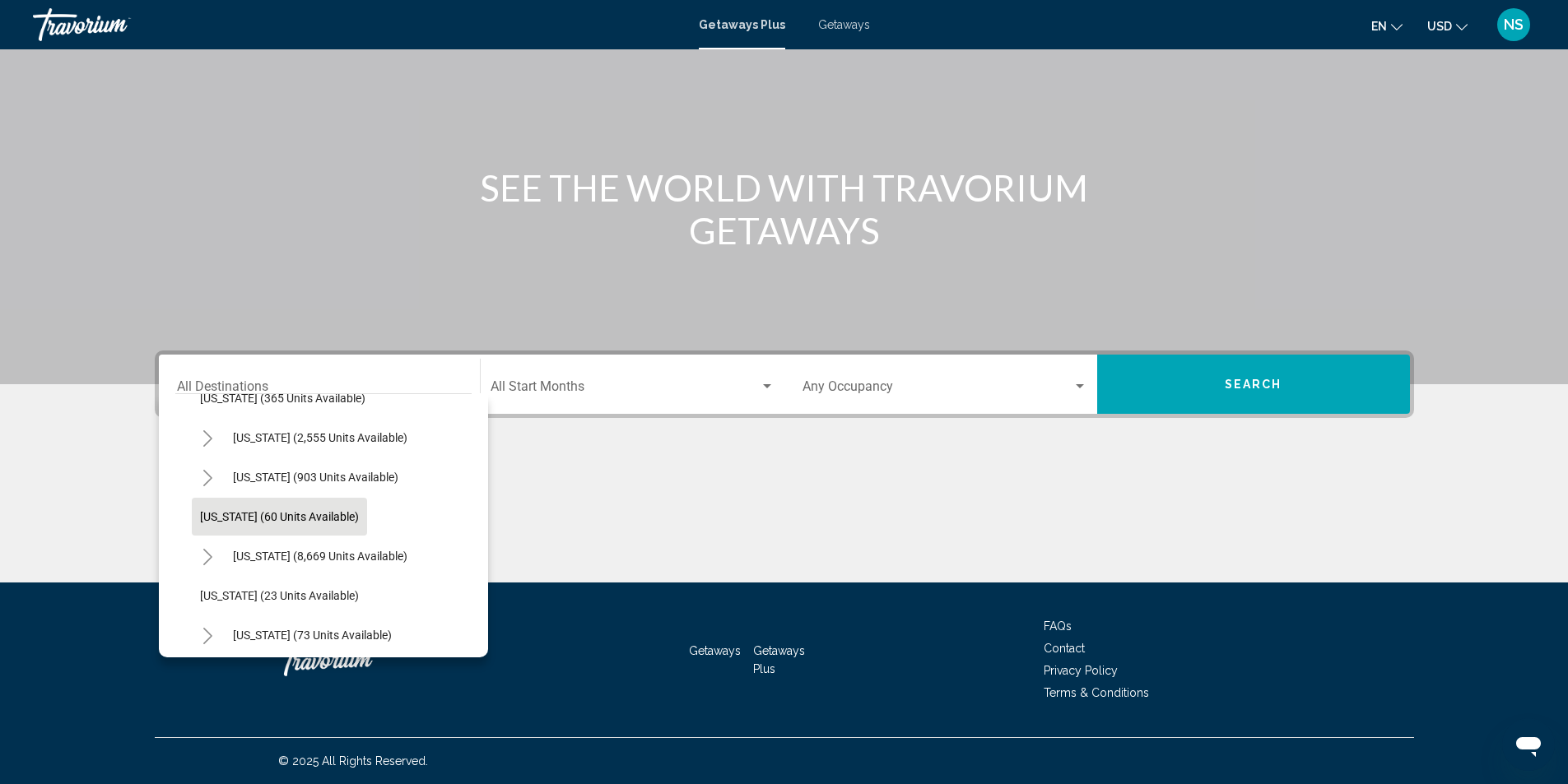
scroll to position [279, 0]
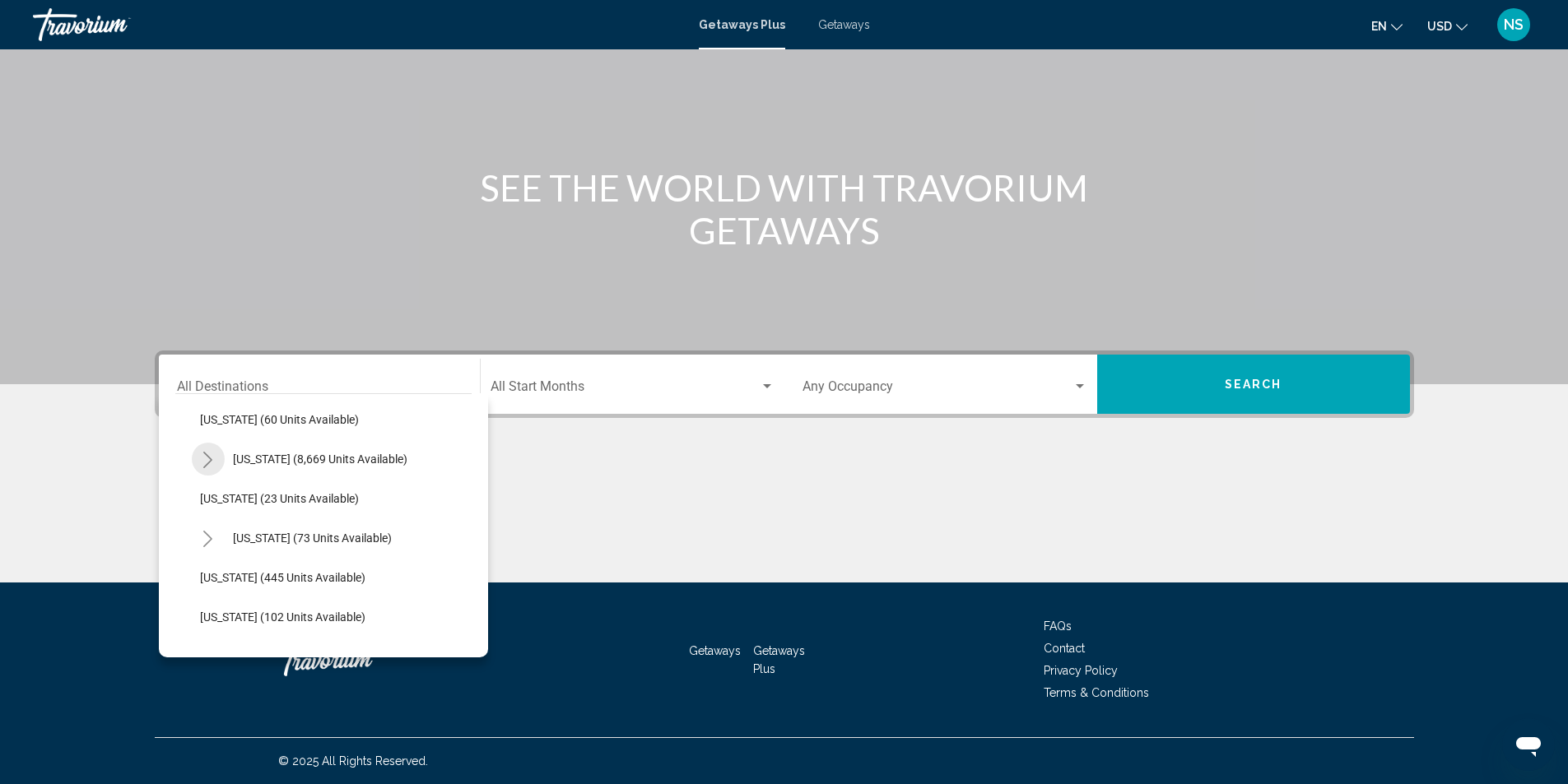
click at [210, 461] on icon "Toggle Florida (8,669 units available)" at bounding box center [207, 460] width 13 height 17
click at [271, 535] on span "Panhandle (976 units available)" at bounding box center [298, 534] width 163 height 13
type input "**********"
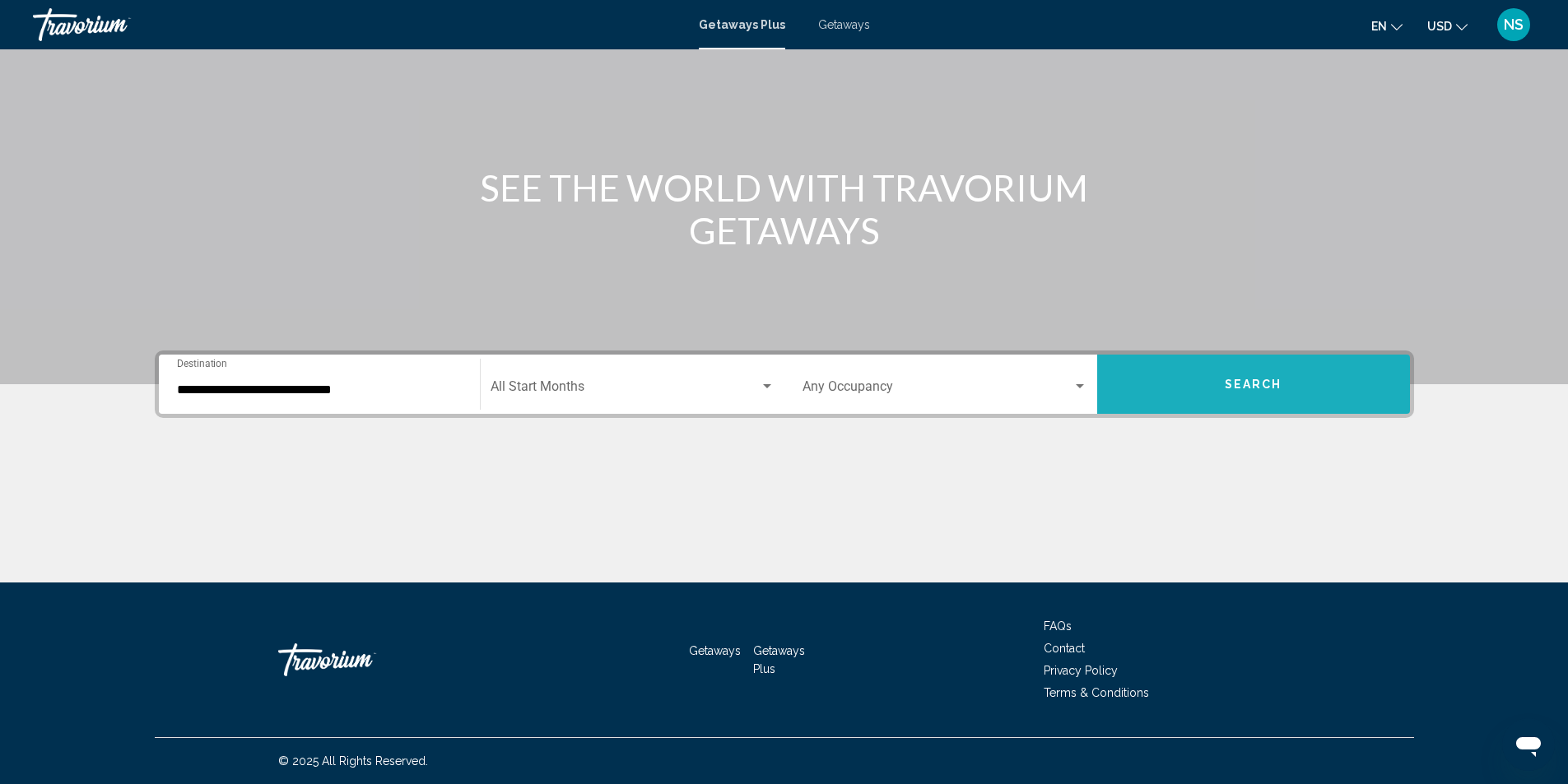
click at [1284, 398] on button "Search" at bounding box center [1253, 384] width 313 height 60
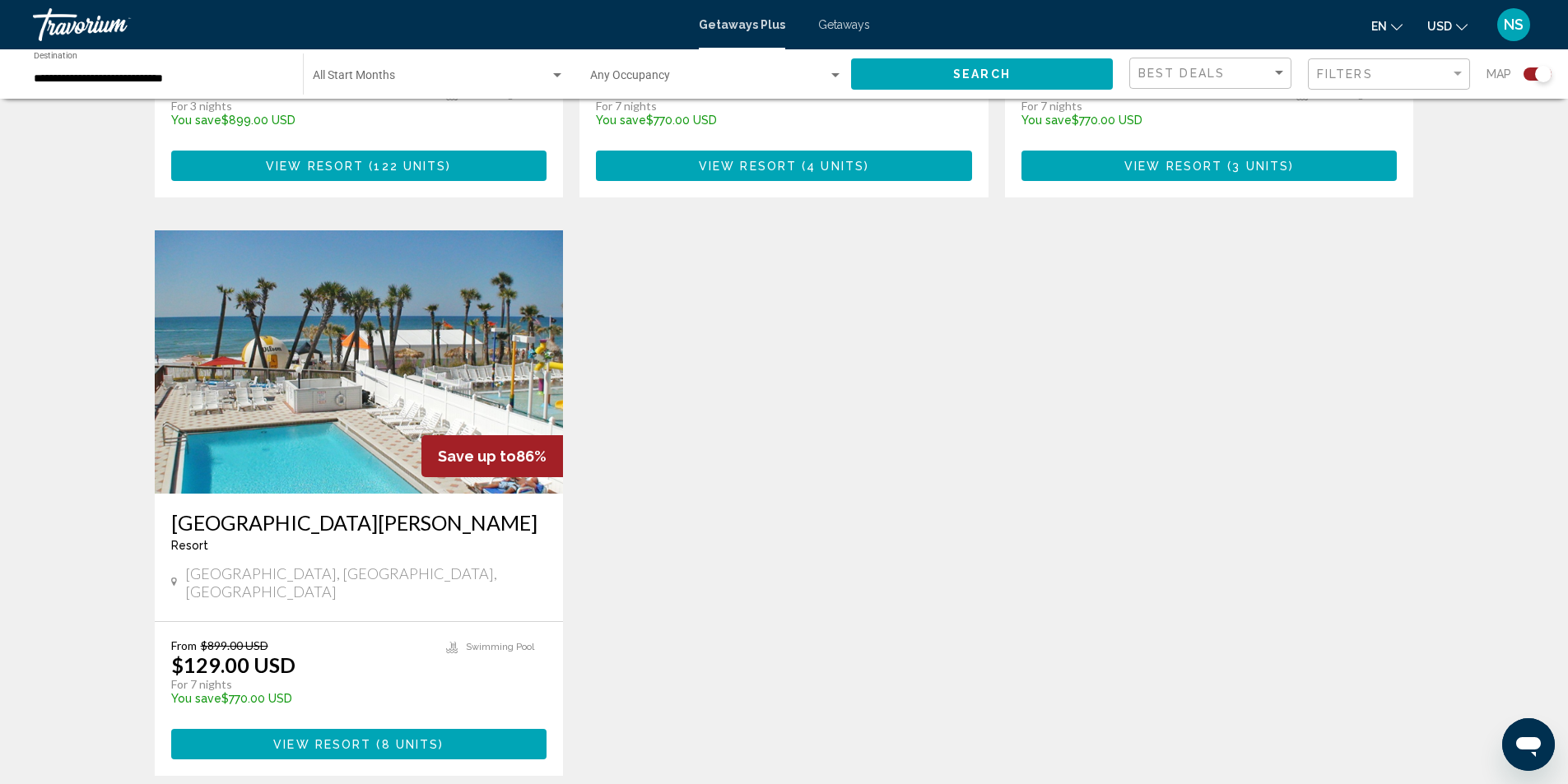
scroll to position [2221, 0]
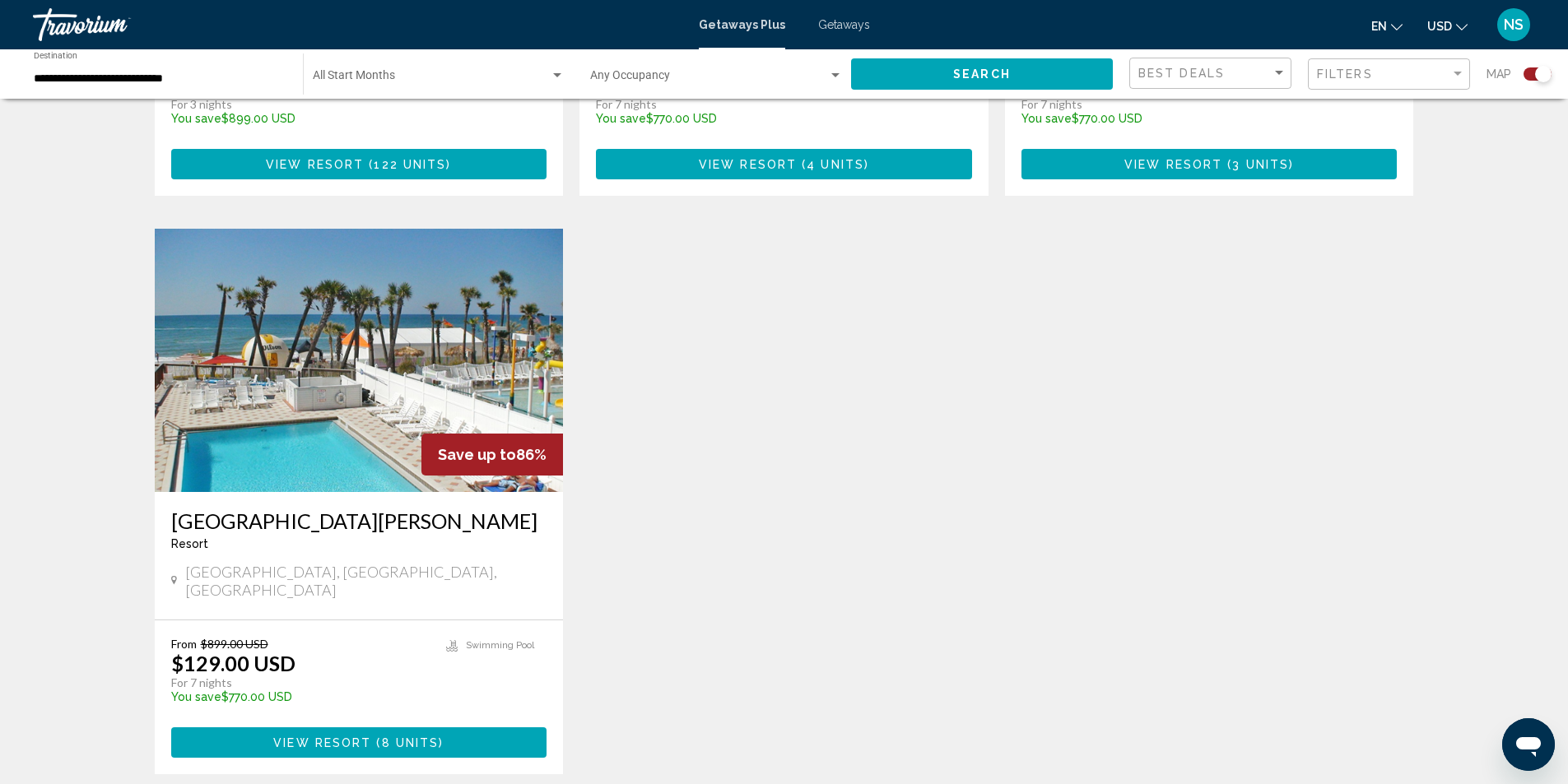
click at [370, 264] on img "Main content" at bounding box center [359, 360] width 409 height 264
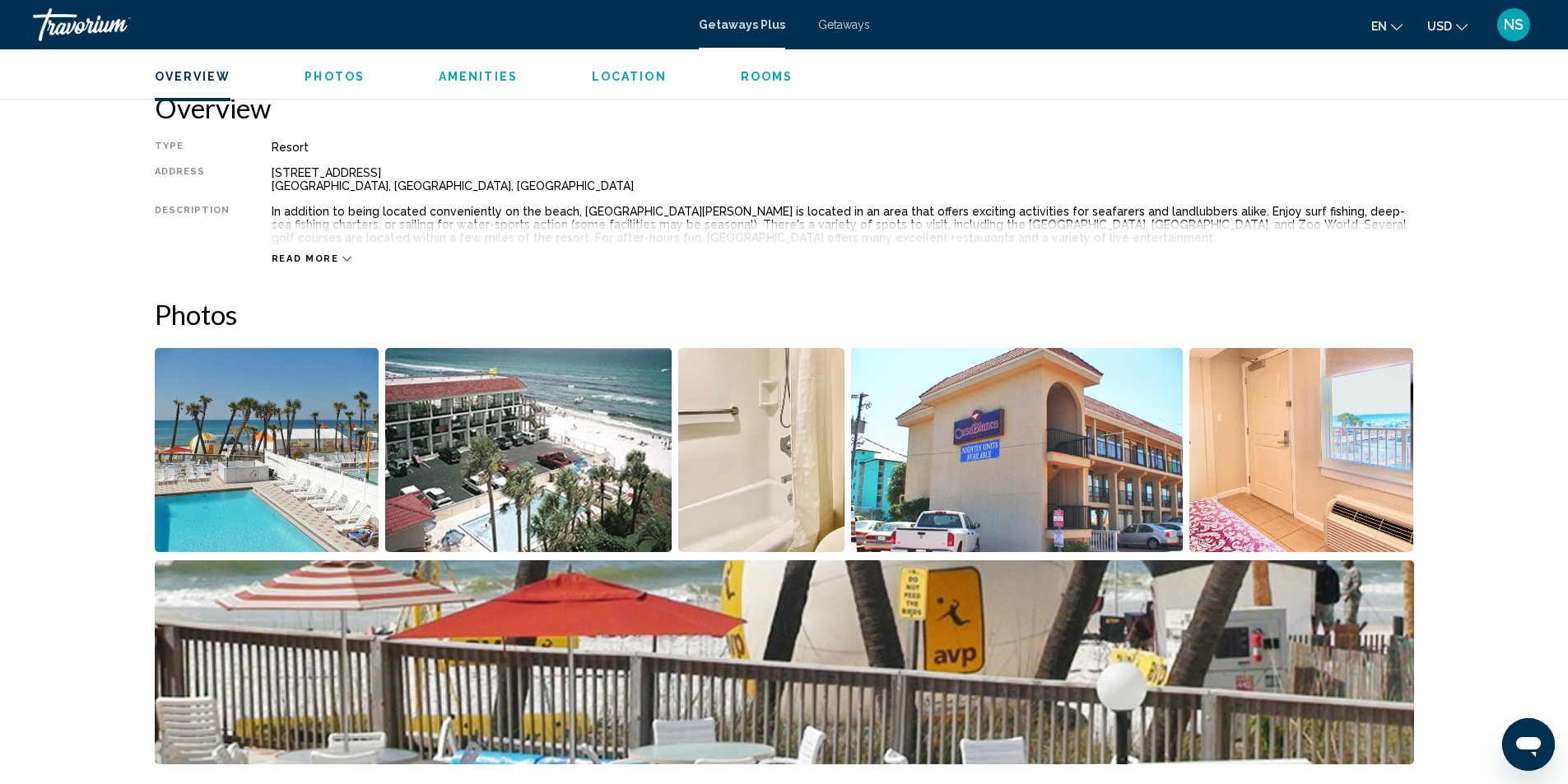
scroll to position [426, 0]
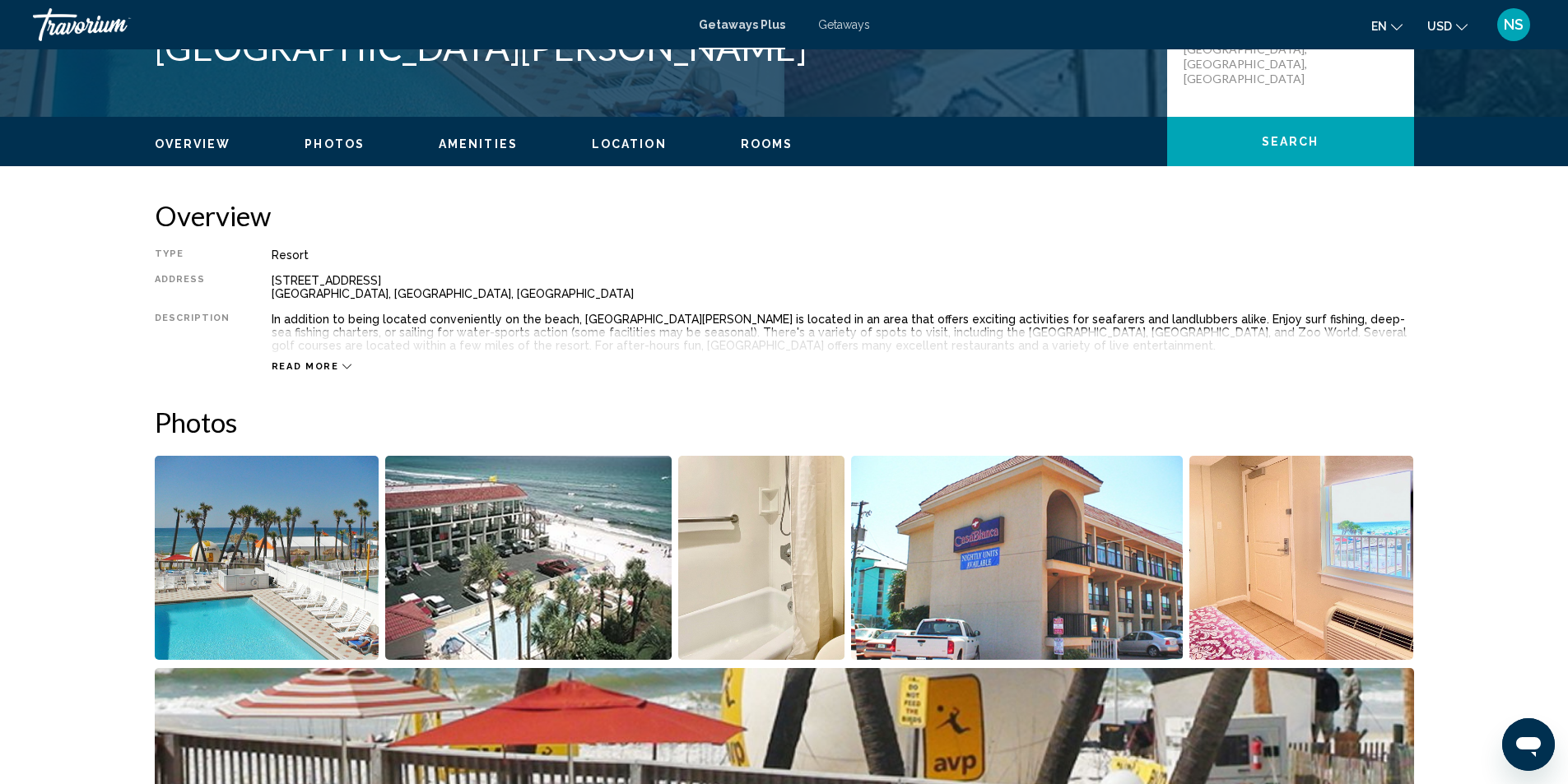
click at [244, 549] on img "Open full-screen image slider" at bounding box center [267, 557] width 225 height 204
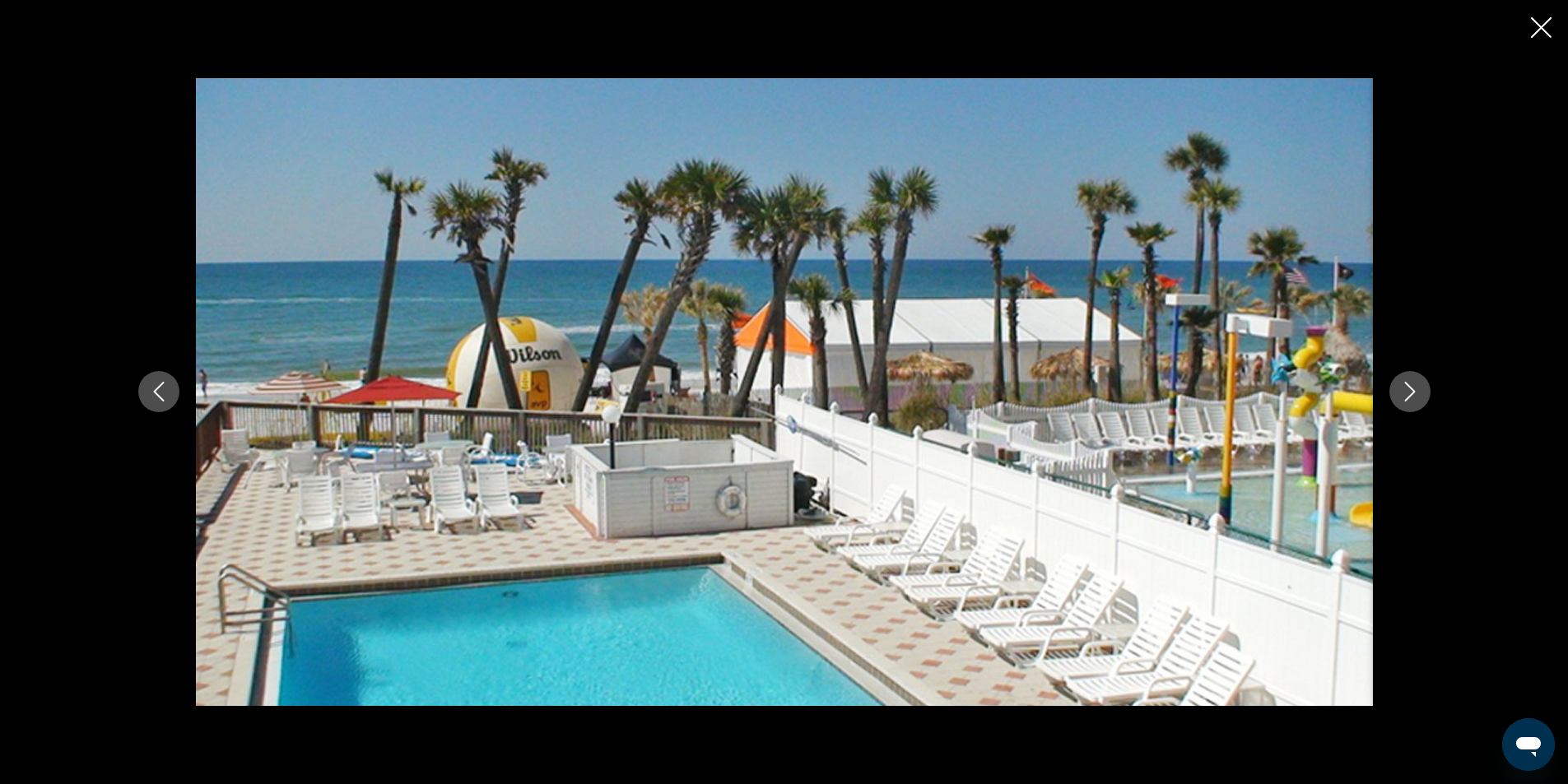
click at [1405, 390] on icon "Next image" at bounding box center [1410, 392] width 20 height 20
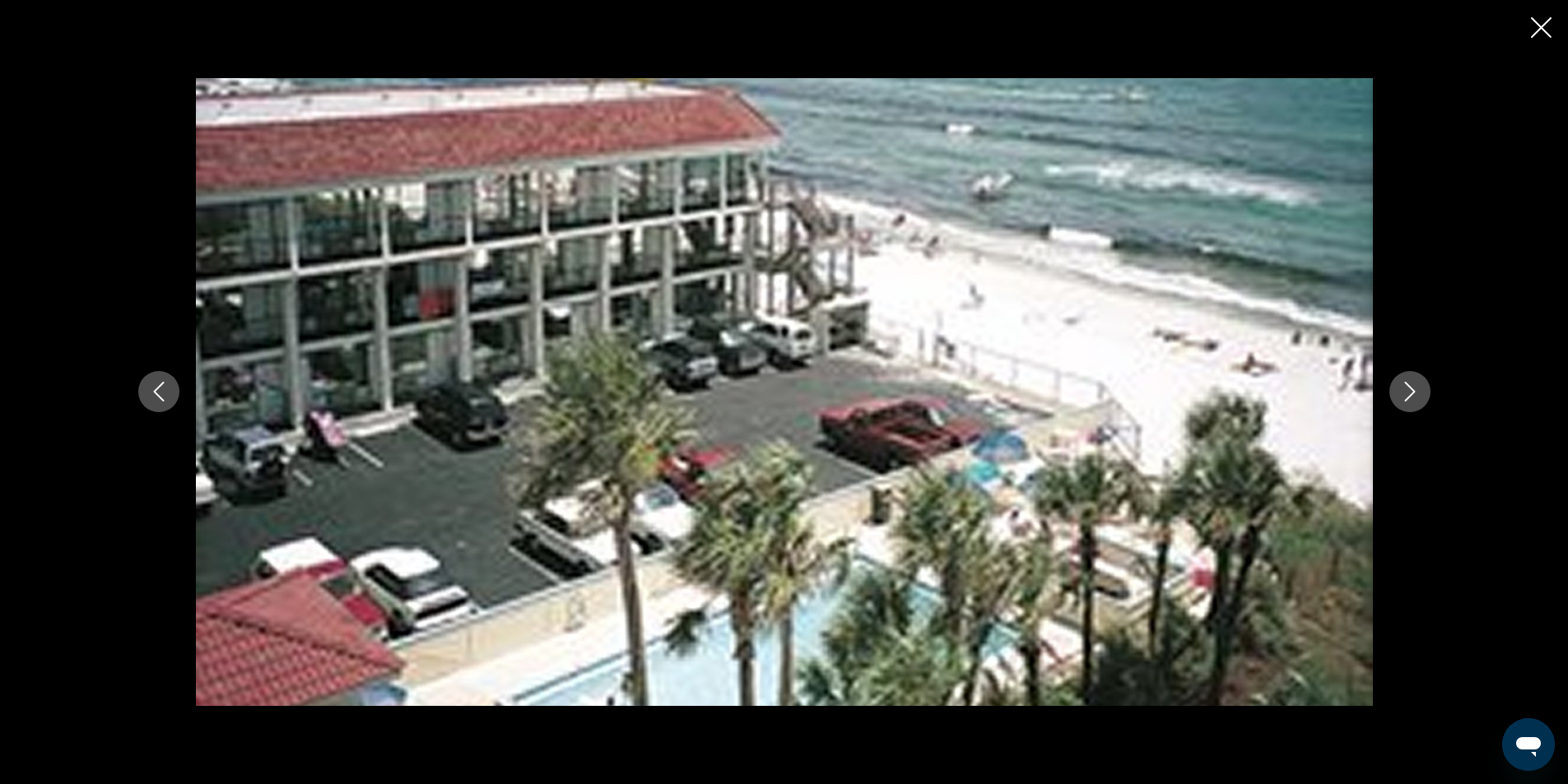
click at [1405, 390] on icon "Next image" at bounding box center [1410, 392] width 20 height 20
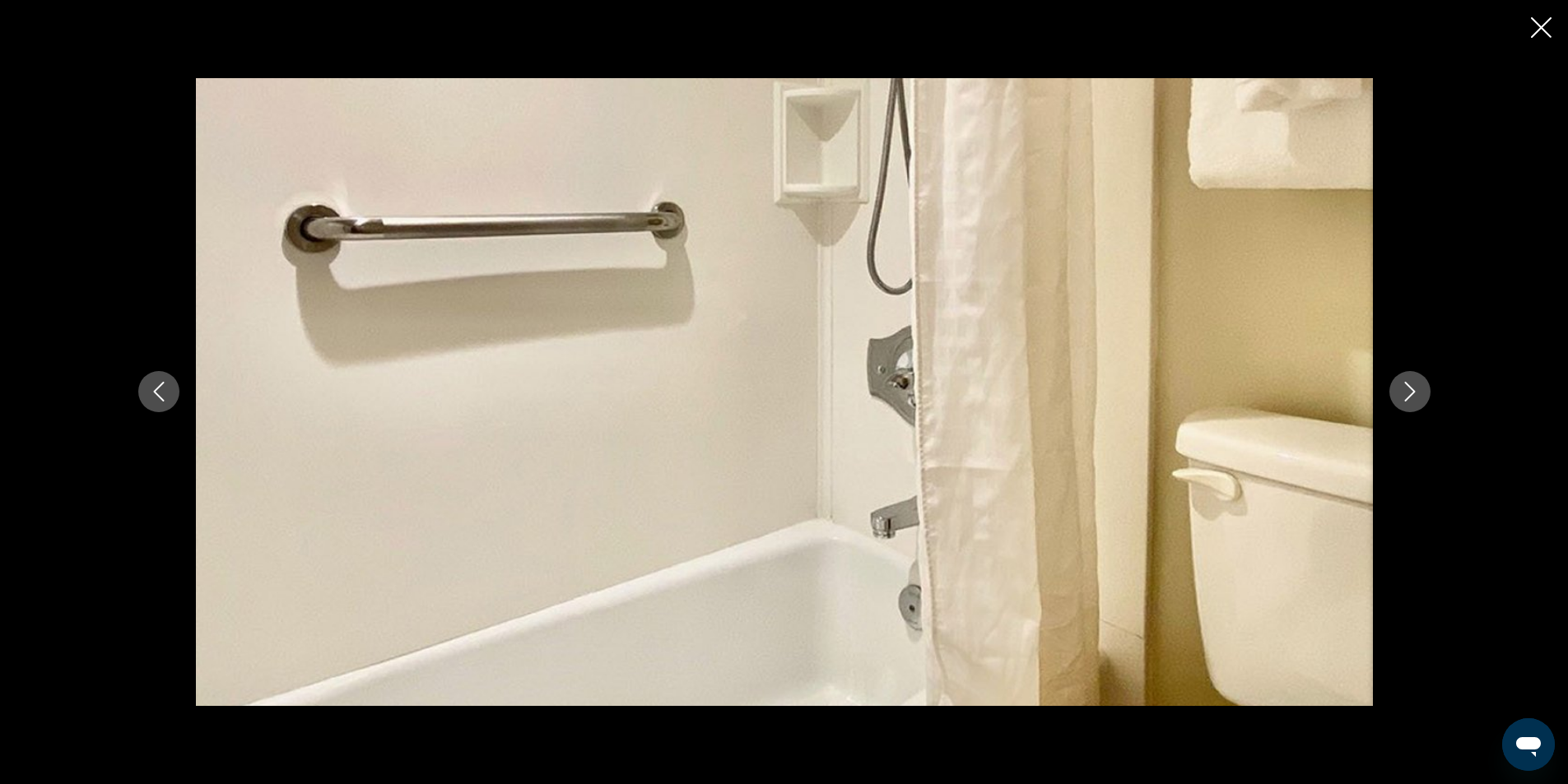
click at [1405, 390] on icon "Next image" at bounding box center [1410, 392] width 20 height 20
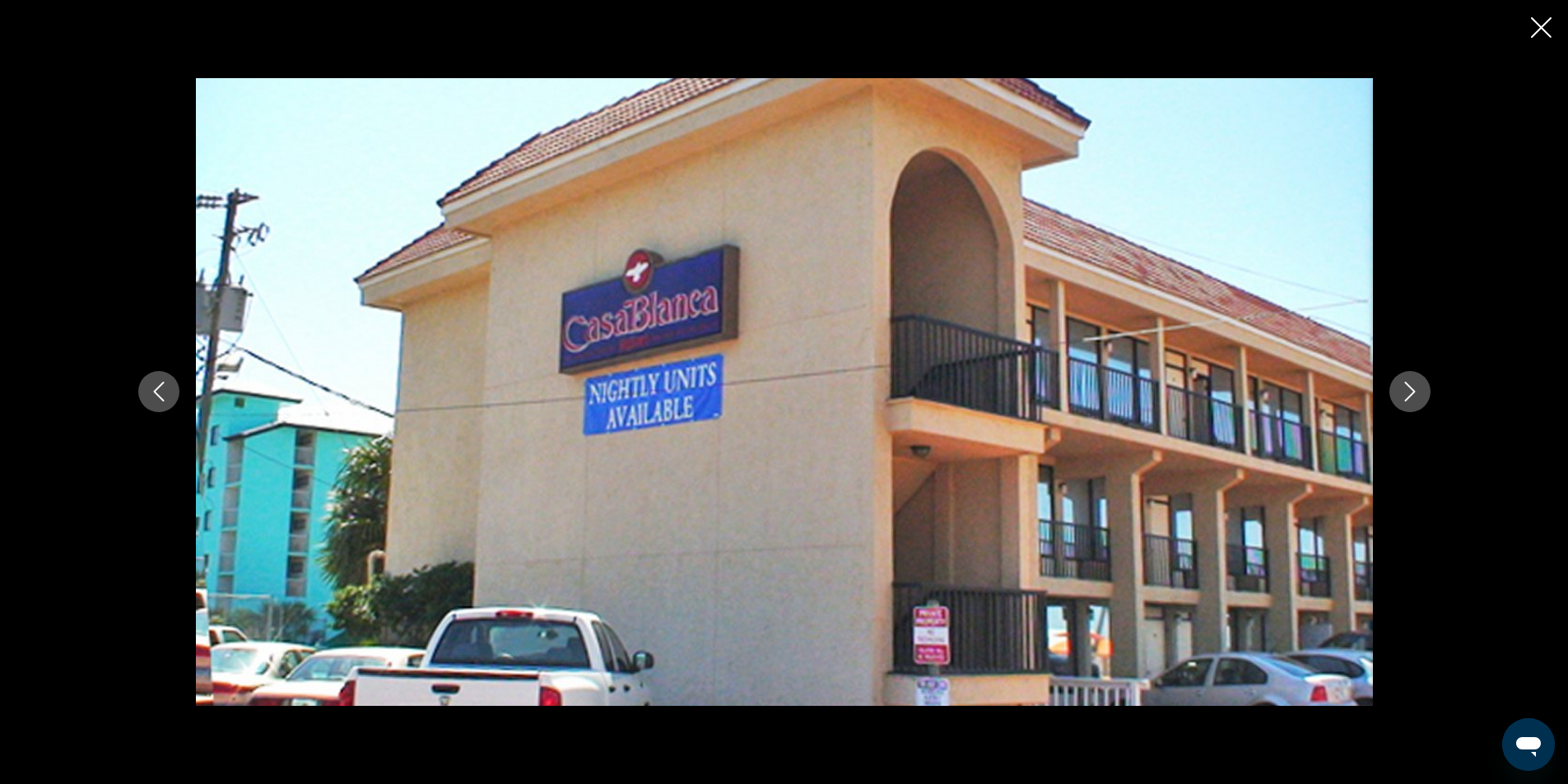
click at [1405, 390] on icon "Next image" at bounding box center [1410, 392] width 20 height 20
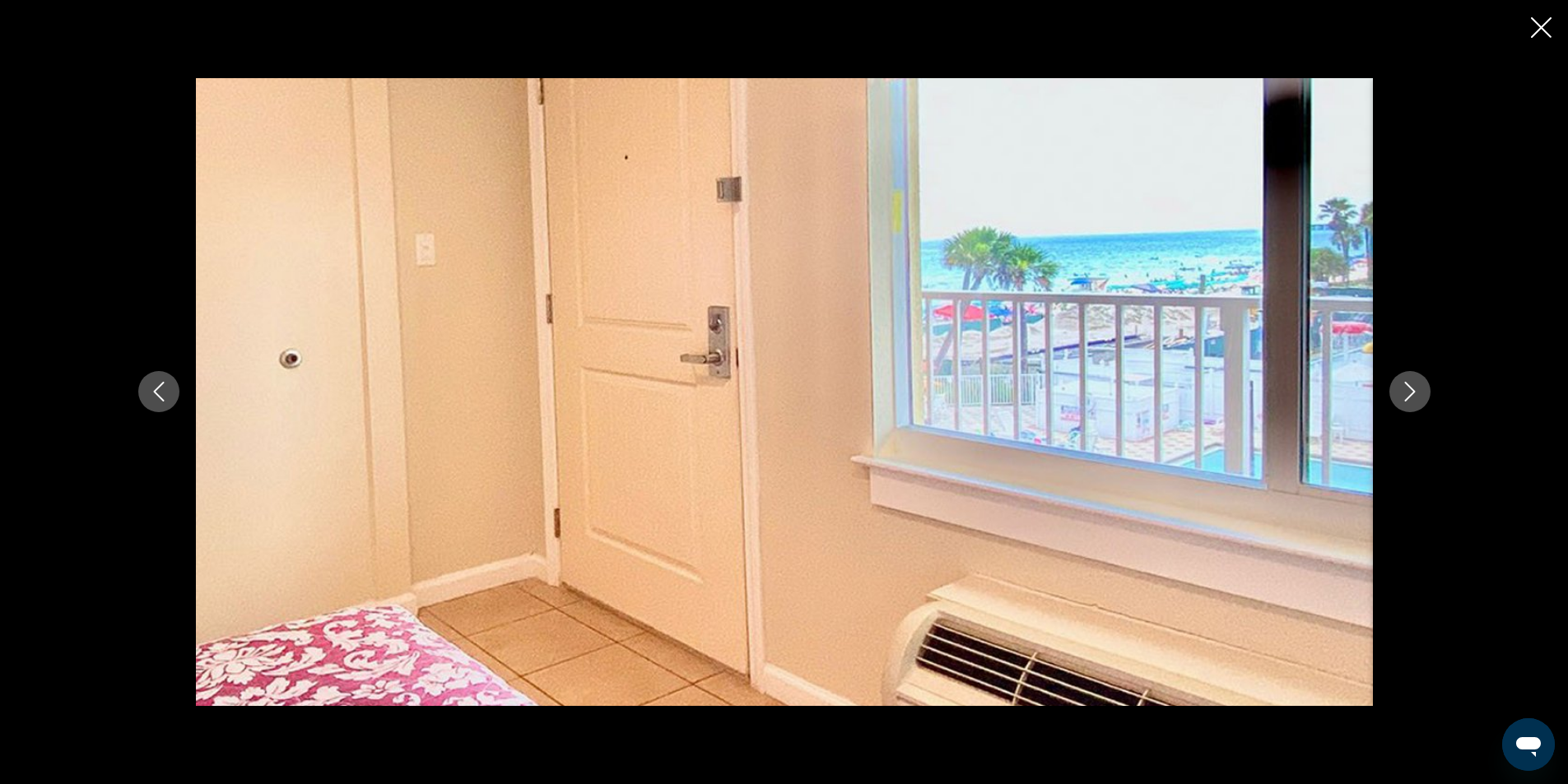
click at [1405, 390] on icon "Next image" at bounding box center [1410, 392] width 20 height 20
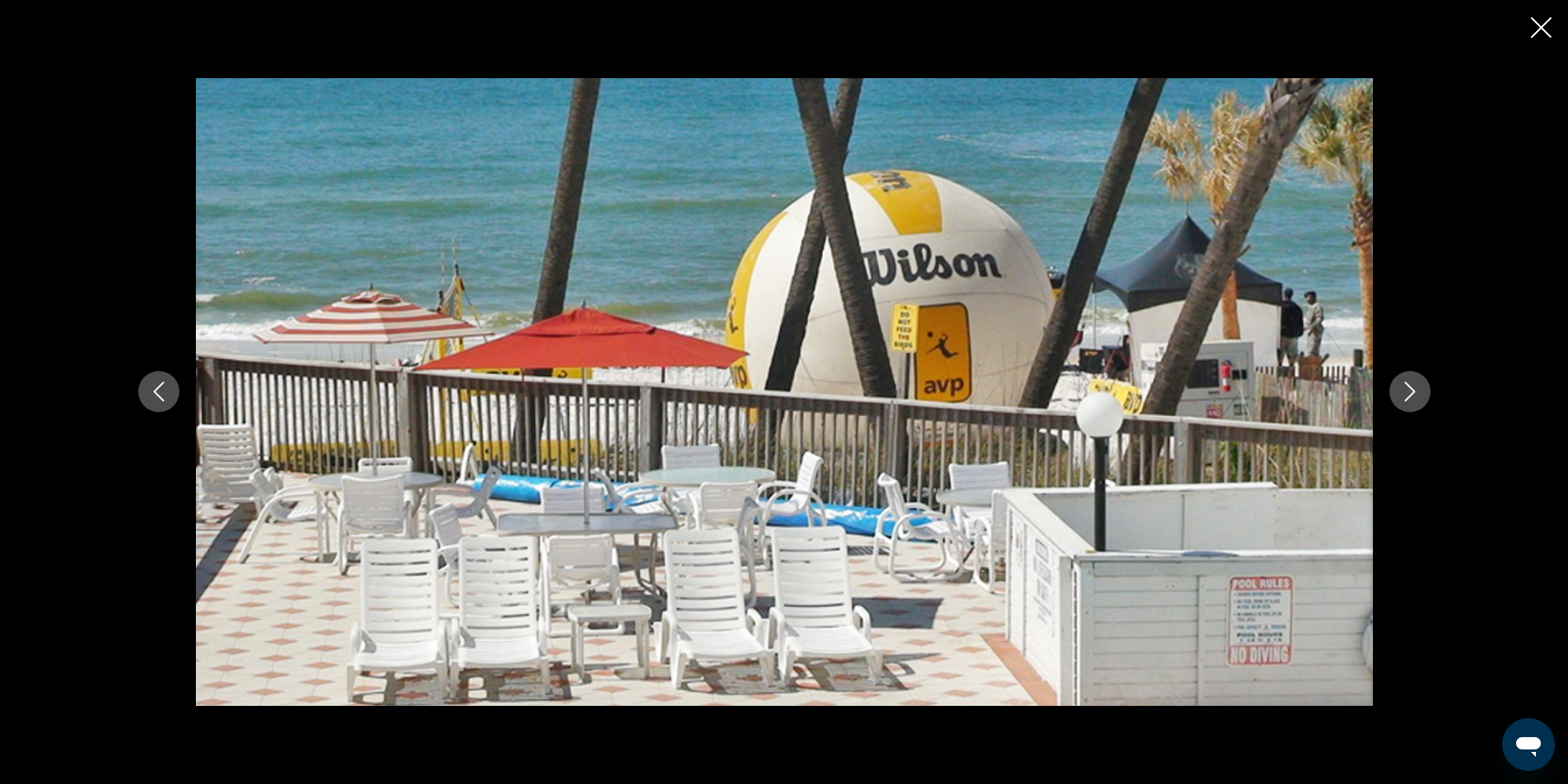
click at [1405, 390] on icon "Next image" at bounding box center [1410, 392] width 20 height 20
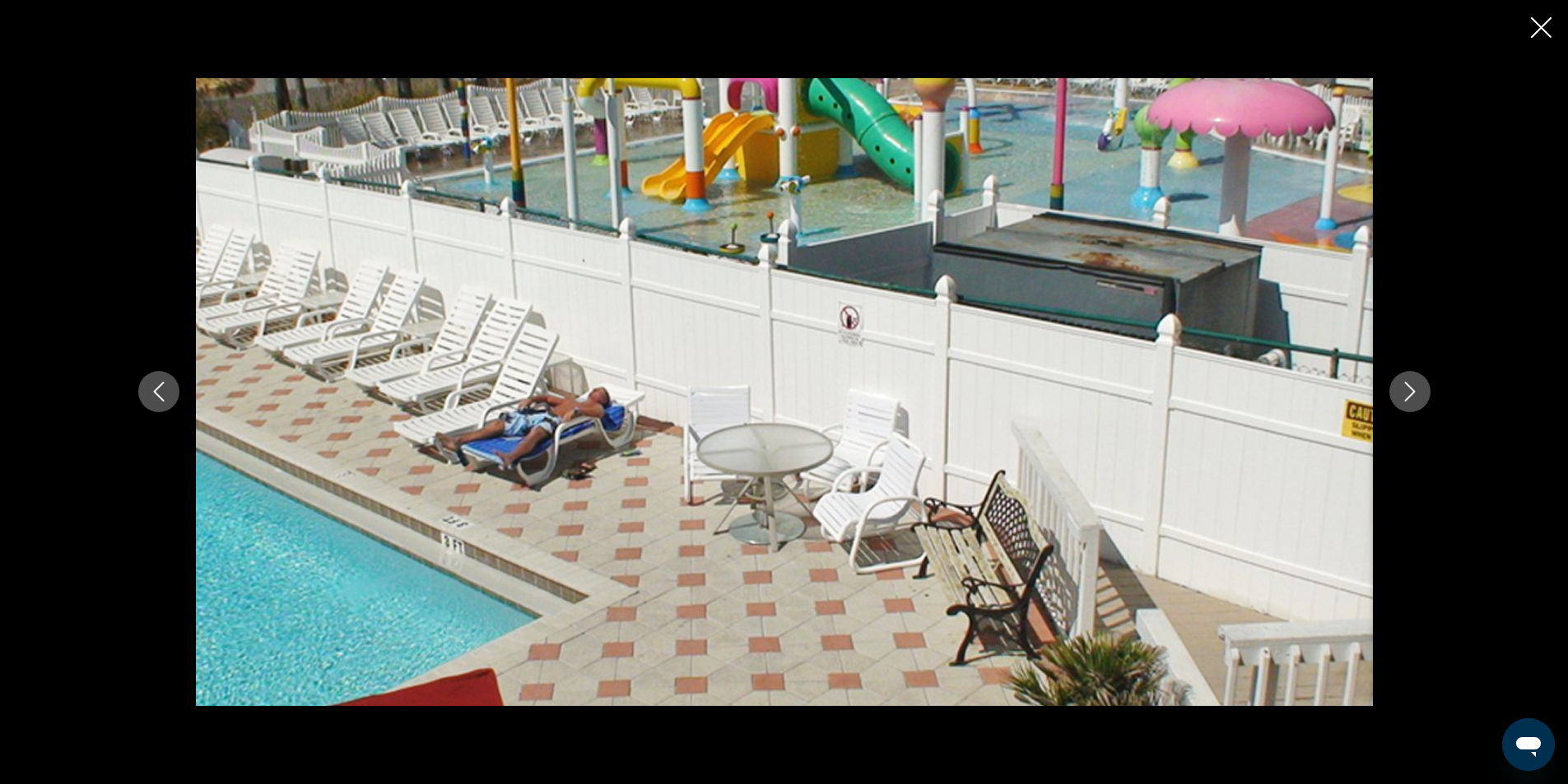
click at [1405, 390] on icon "Next image" at bounding box center [1410, 392] width 20 height 20
